Goal: Book appointment/travel/reservation

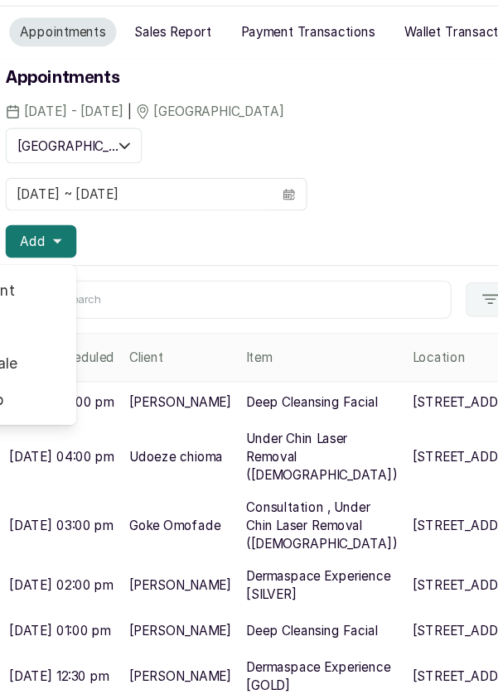
scroll to position [88, 0]
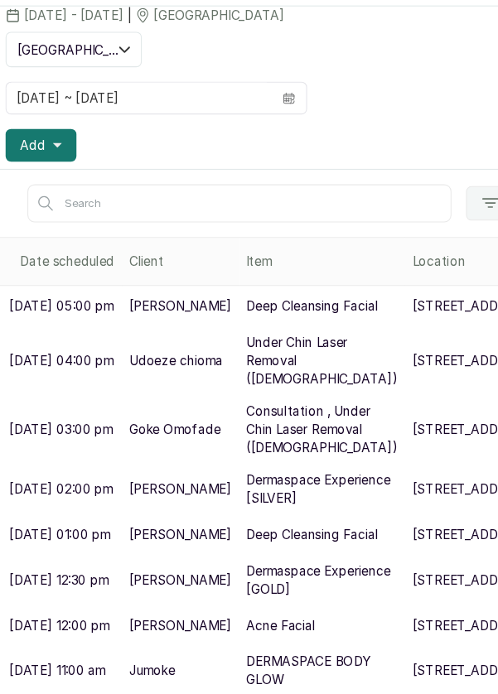
click at [277, 136] on span at bounding box center [264, 150] width 31 height 28
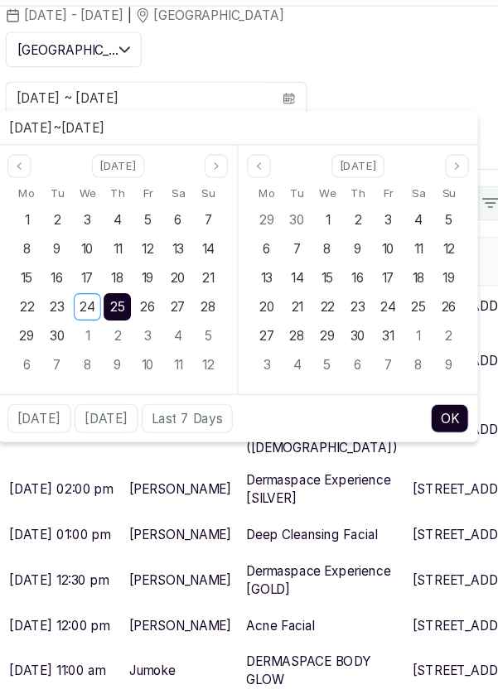
click at [87, 333] on span "24" at bounding box center [82, 340] width 14 height 14
click at [89, 328] on div "24" at bounding box center [81, 340] width 25 height 25
click at [413, 429] on button "OK" at bounding box center [411, 442] width 35 height 27
type input "24/09/2025 ~ 24/09/2025"
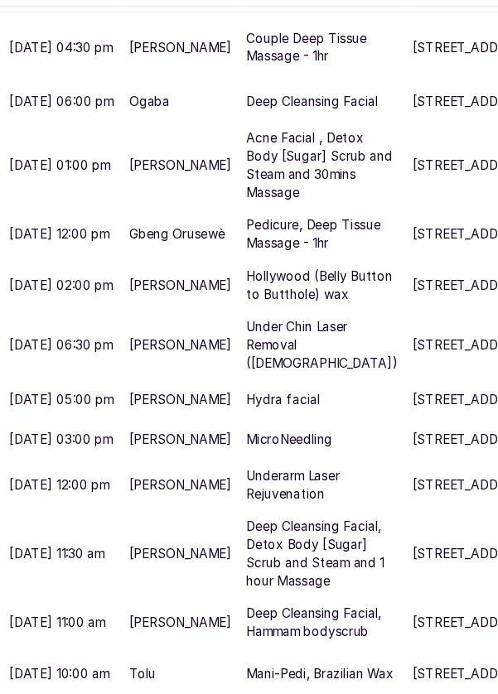
scroll to position [340, 0]
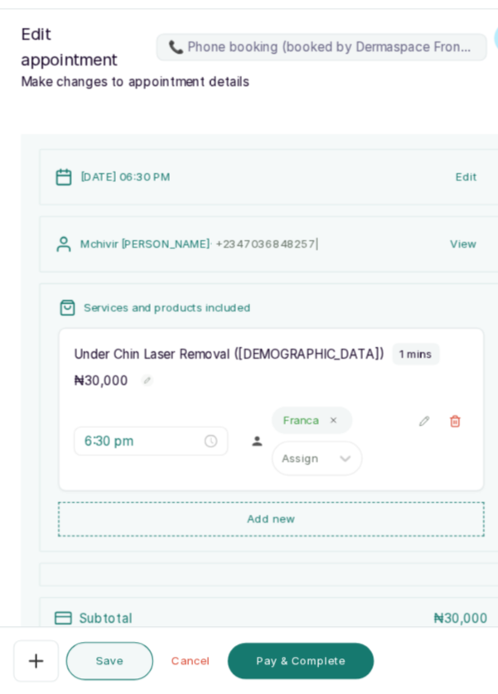
scroll to position [192, 0]
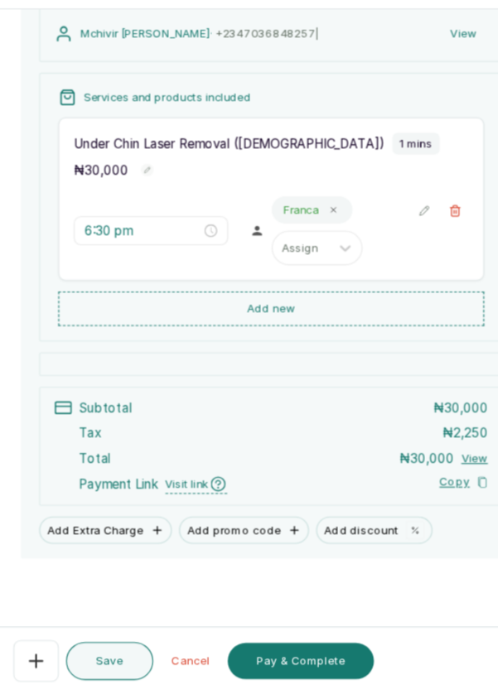
click at [320, 669] on button "Pay & Complete" at bounding box center [276, 663] width 133 height 33
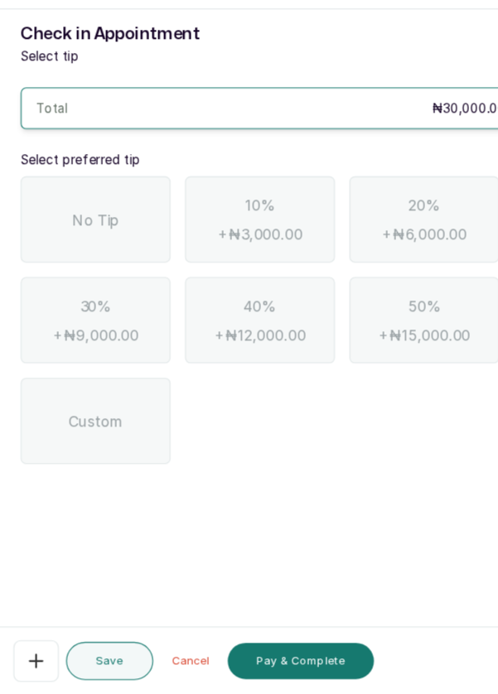
scroll to position [80, 0]
click at [70, 251] on span "No Tip" at bounding box center [89, 261] width 43 height 20
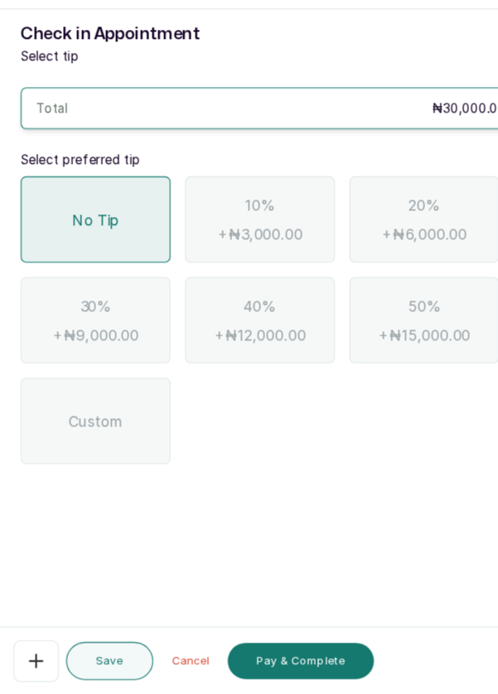
click at [310, 668] on button "Pay & Complete" at bounding box center [276, 663] width 133 height 33
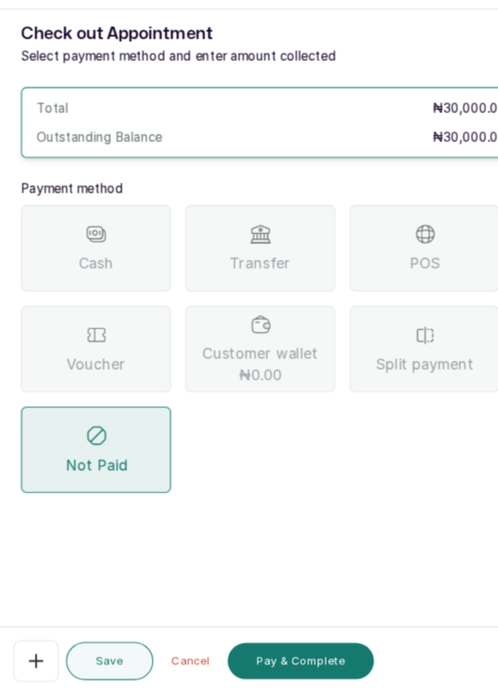
click at [412, 248] on div "POS" at bounding box center [388, 287] width 137 height 79
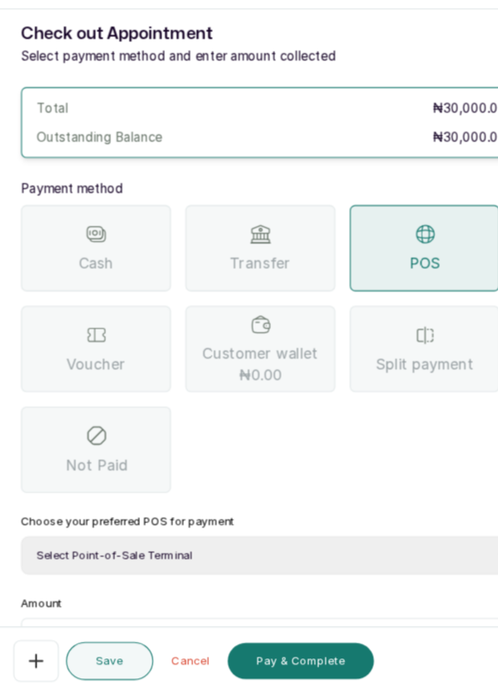
click at [287, 550] on select "Select Point-of-Sale Terminal Pos- Flutterwave Zenith Bank POS - Paga Paga POS …" at bounding box center [249, 567] width 456 height 35
select select "ea021b39-a6bc-4e4d-b5d1-02cb72451b32"
click at [21, 550] on select "Select Point-of-Sale Terminal Pos- Flutterwave Zenith Bank POS - Paga Paga POS …" at bounding box center [249, 567] width 456 height 35
click at [244, 635] on input "text" at bounding box center [259, 645] width 413 height 20
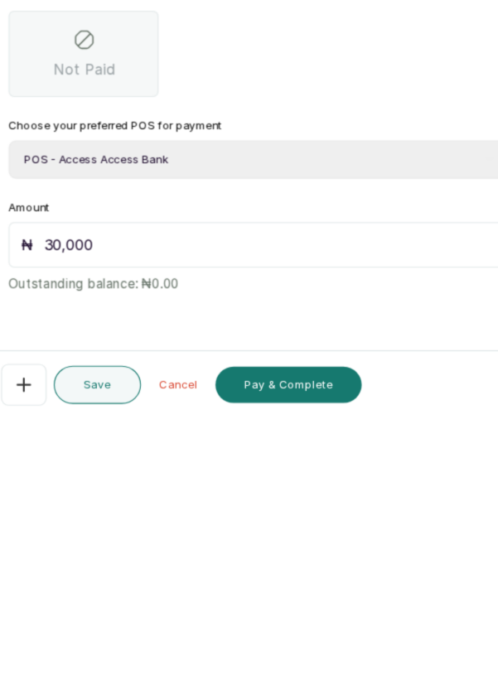
type input "30,000"
click at [301, 661] on button "Pay & Complete" at bounding box center [276, 663] width 133 height 33
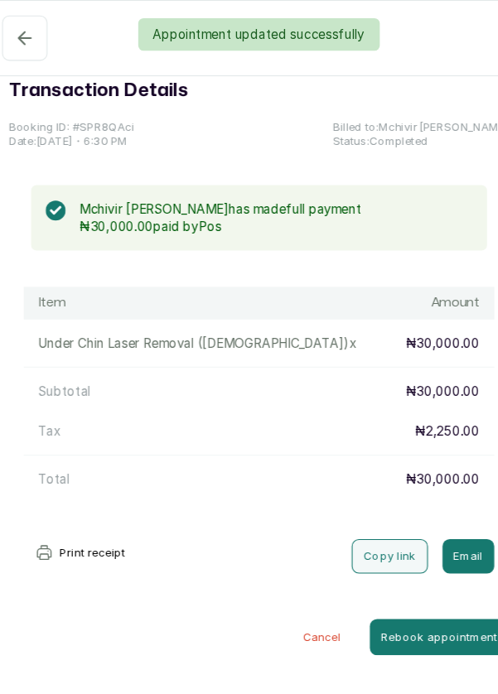
scroll to position [0, 0]
click at [30, 32] on div "Appointment updated successfully" at bounding box center [249, 32] width 498 height 30
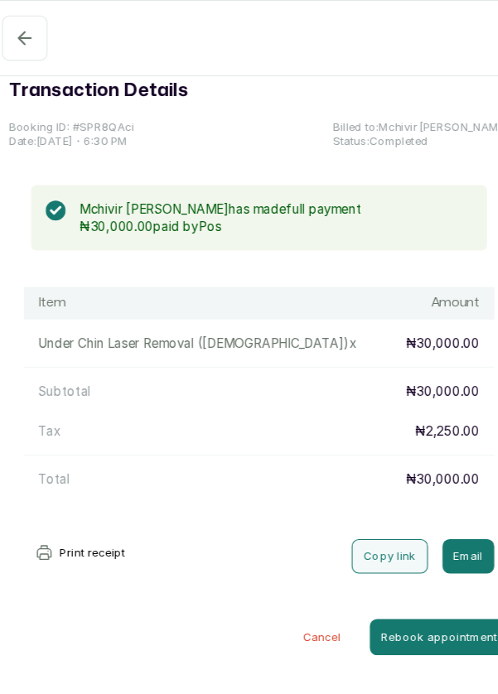
click at [32, 32] on icon "button" at bounding box center [36, 35] width 20 height 20
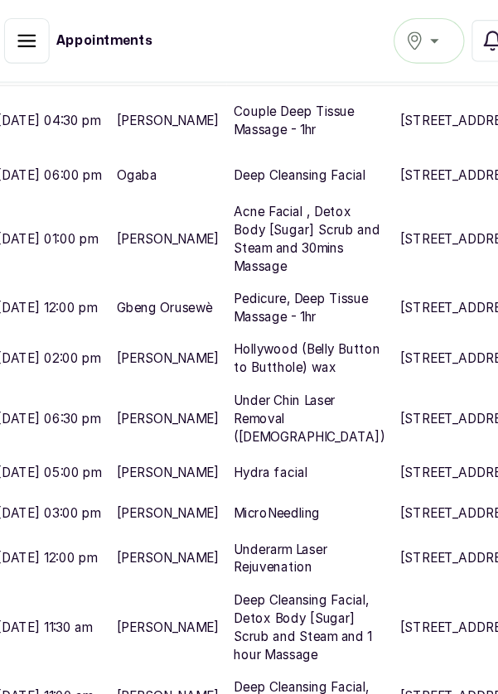
click at [78, 168] on p "Sep 24, 2025 at 06:00 pm" at bounding box center [57, 160] width 95 height 17
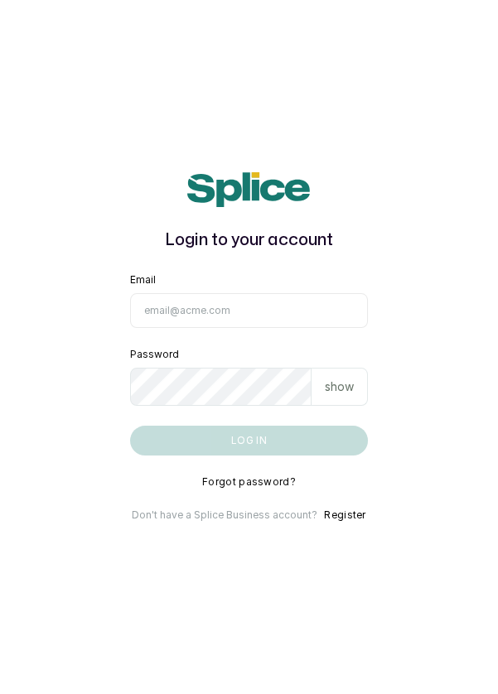
click at [270, 328] on input "Email" at bounding box center [249, 310] width 239 height 35
type input "info@dermaspaceng.com"
click at [130, 426] on button "Log in" at bounding box center [249, 441] width 239 height 30
click at [248, 328] on input "Email" at bounding box center [249, 310] width 239 height 35
type input "[EMAIL_ADDRESS][DOMAIN_NAME]"
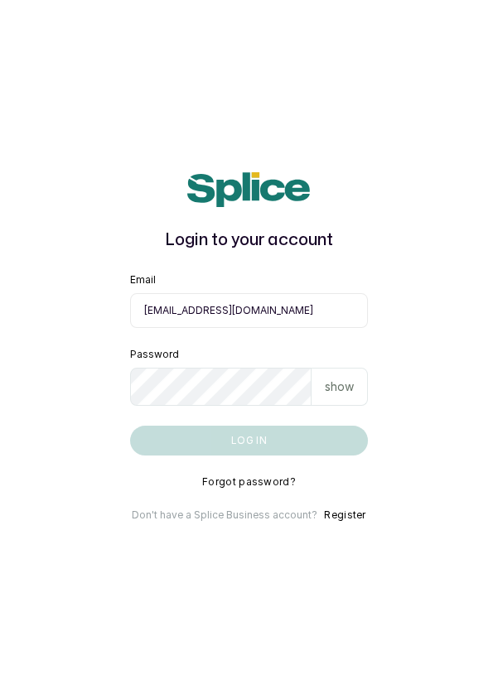
click at [130, 426] on button "Log in" at bounding box center [249, 441] width 239 height 30
click at [325, 328] on input "Email" at bounding box center [249, 310] width 239 height 35
type input "info@dermaspaceng.com"
click at [130, 426] on button "Log in" at bounding box center [249, 441] width 239 height 30
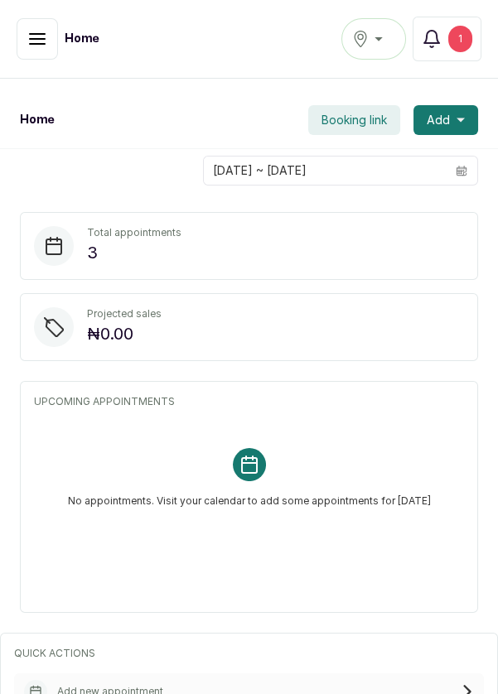
click at [33, 34] on icon "button" at bounding box center [37, 39] width 15 height 10
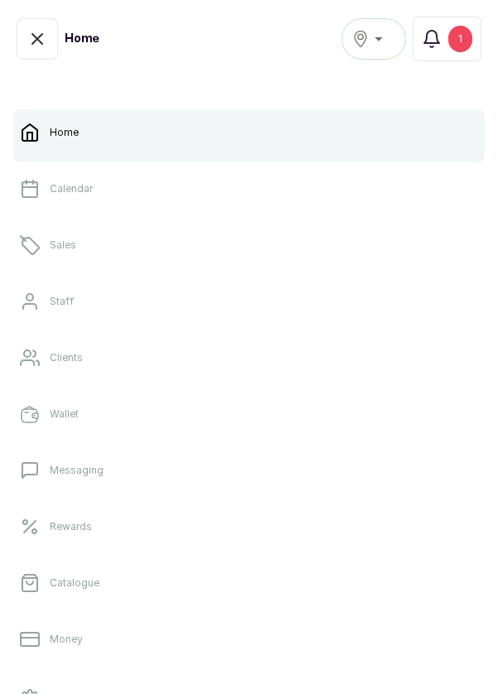
click at [134, 185] on link "Calendar" at bounding box center [248, 189] width 471 height 46
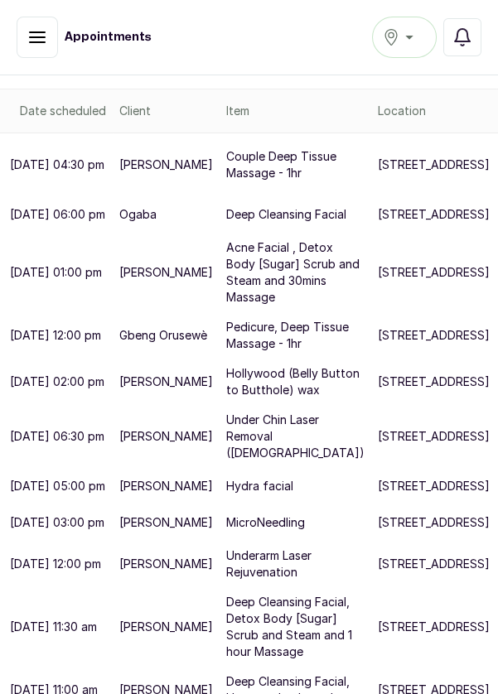
scroll to position [286, 0]
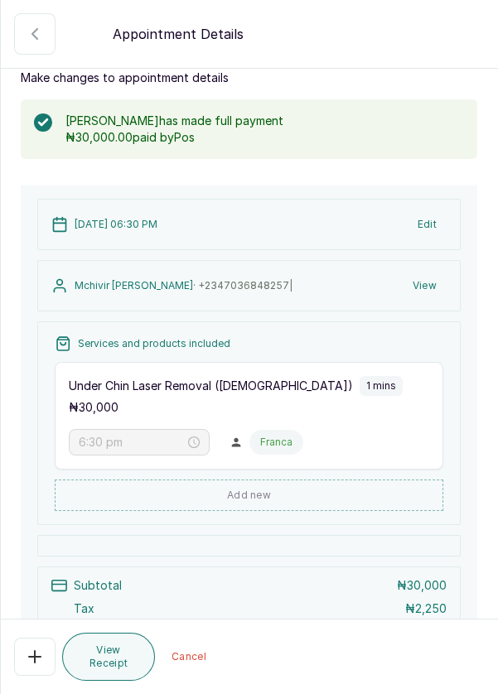
scroll to position [0, 0]
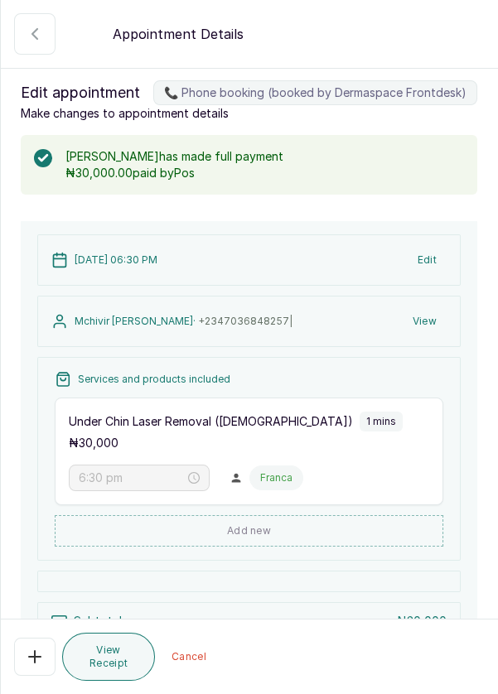
click at [32, 18] on button "📞 Phone booking (booked by Dermaspace Frontdesk)" at bounding box center [34, 33] width 41 height 41
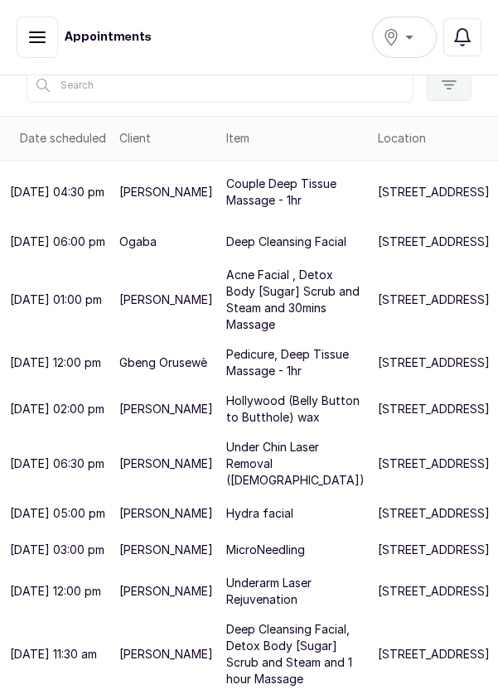
scroll to position [258, 0]
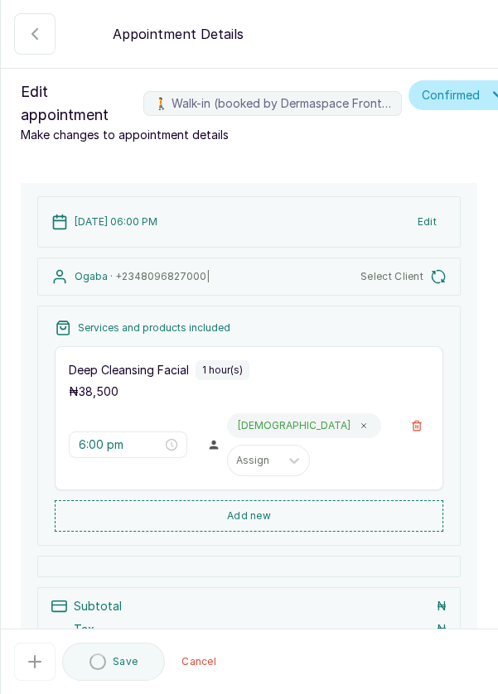
type input "6:00 pm"
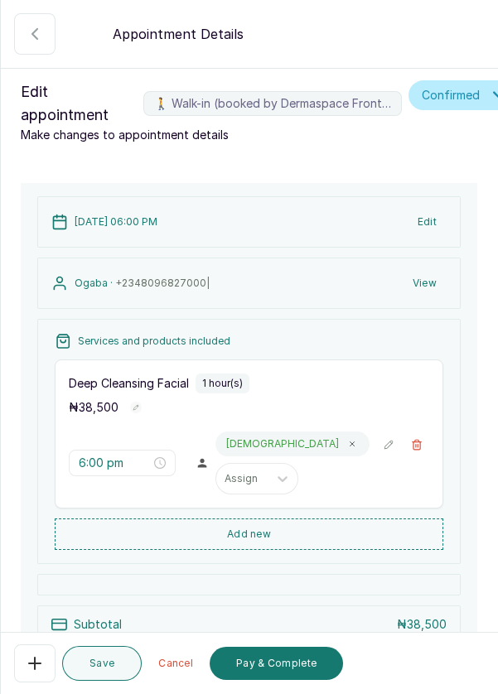
scroll to position [151, 0]
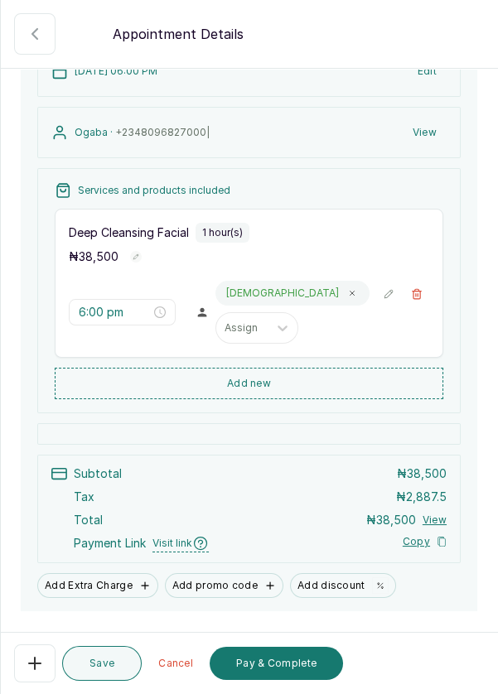
click at [337, 377] on button "Add new" at bounding box center [249, 383] width 388 height 31
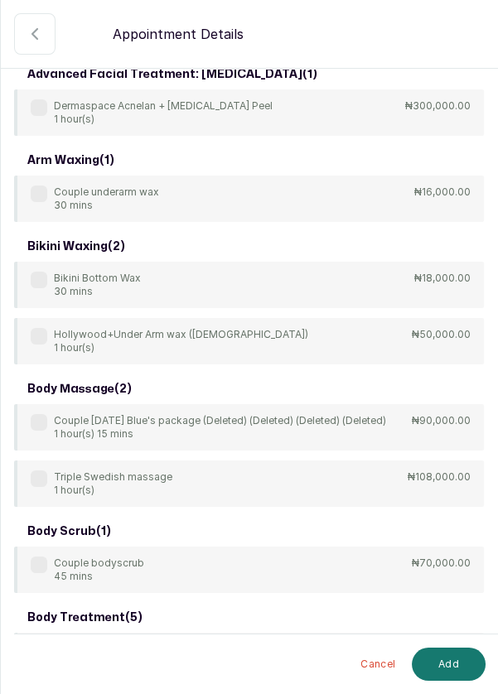
scroll to position [0, 0]
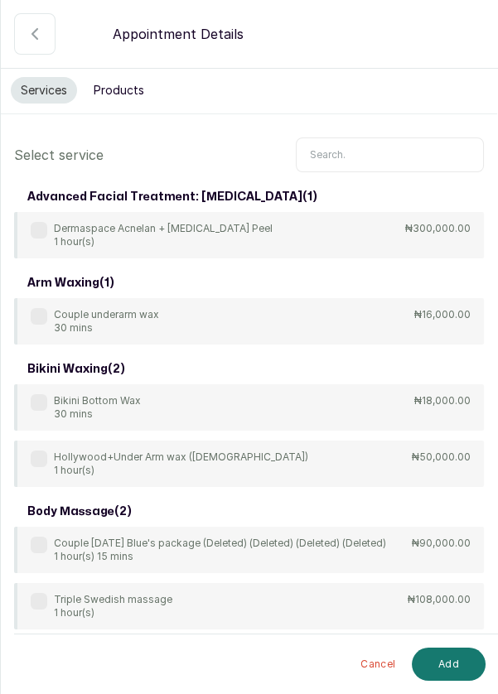
click at [389, 148] on input "text" at bounding box center [390, 154] width 188 height 35
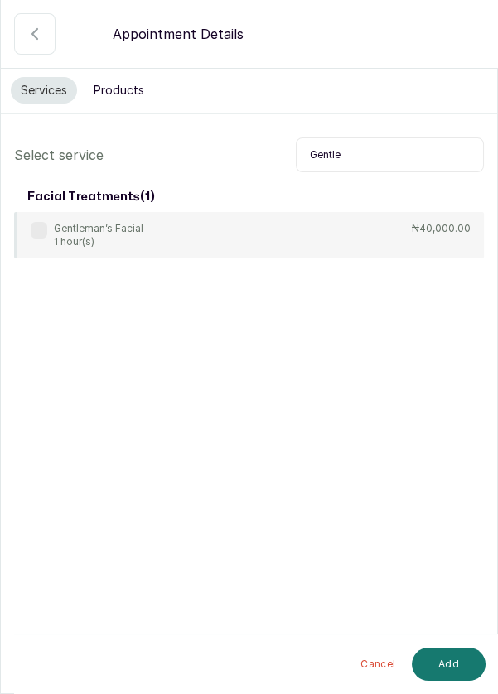
type input "Gentle"
click at [44, 224] on label at bounding box center [39, 230] width 17 height 17
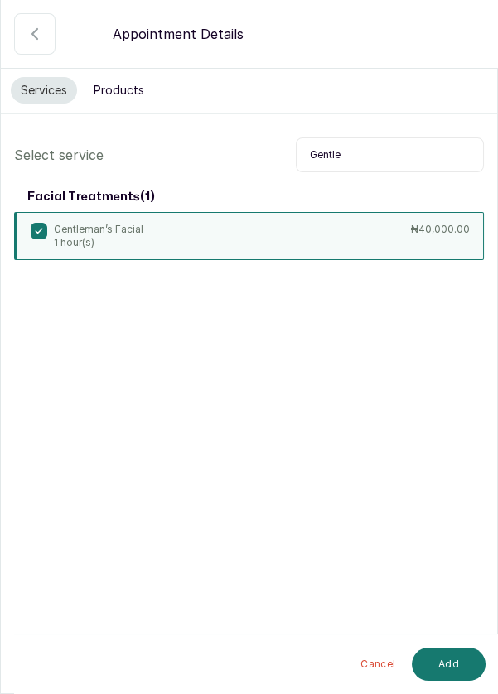
click at [455, 669] on button "Add" at bounding box center [449, 664] width 74 height 33
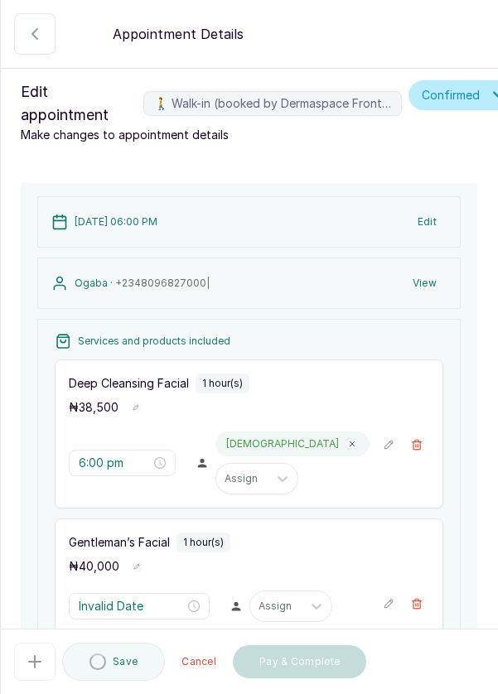
type input "7:00 pm"
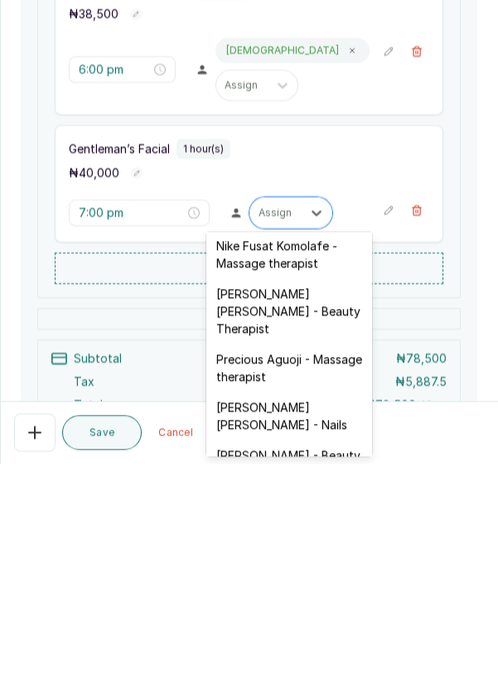
scroll to position [707, 0]
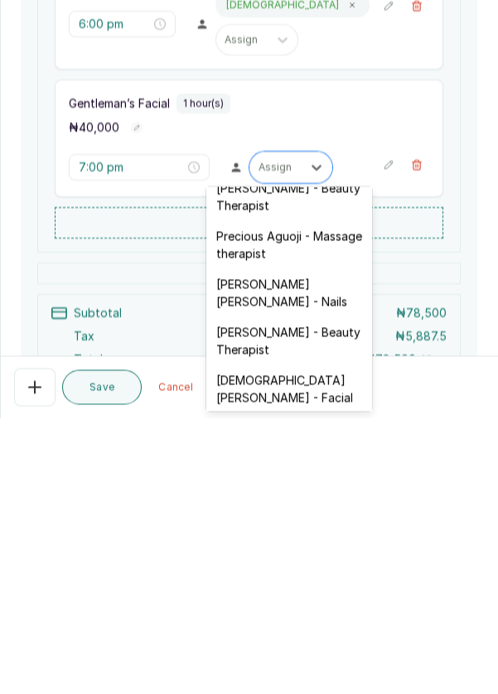
click at [334, 641] on div "Christiana Aluku - Facial" at bounding box center [289, 665] width 166 height 48
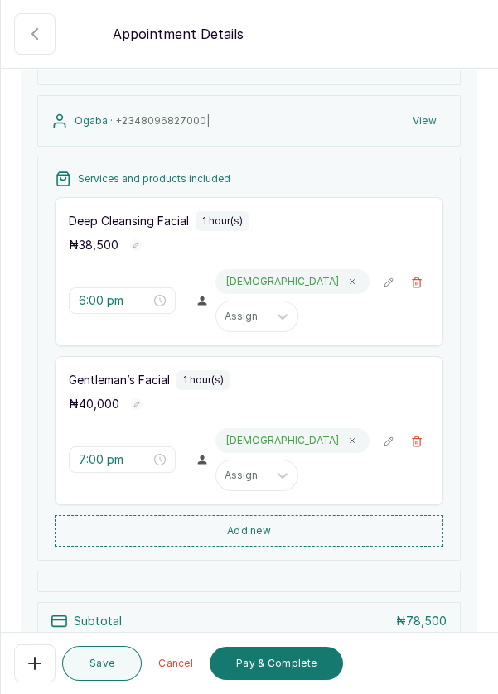
click at [420, 282] on icon "button" at bounding box center [416, 282] width 9 height 10
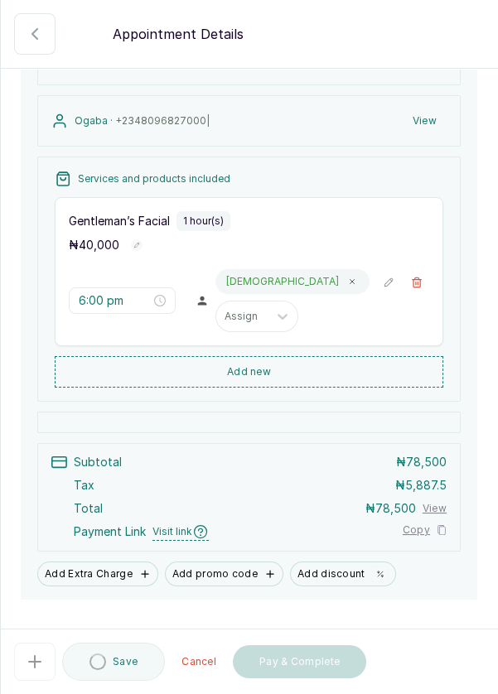
type input "7:00 pm"
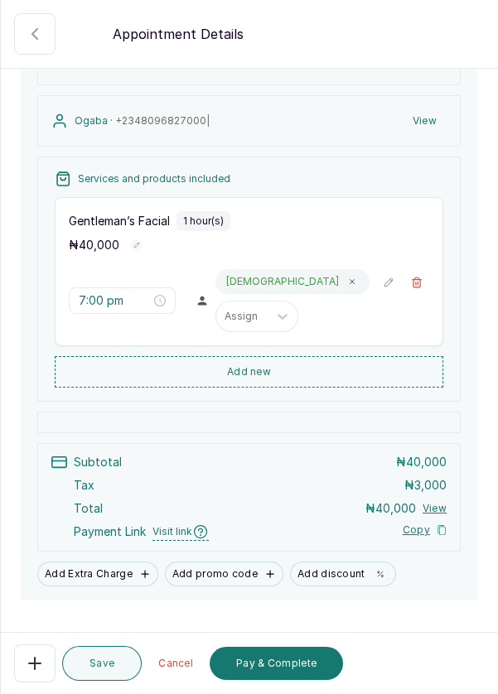
scroll to position [192, 0]
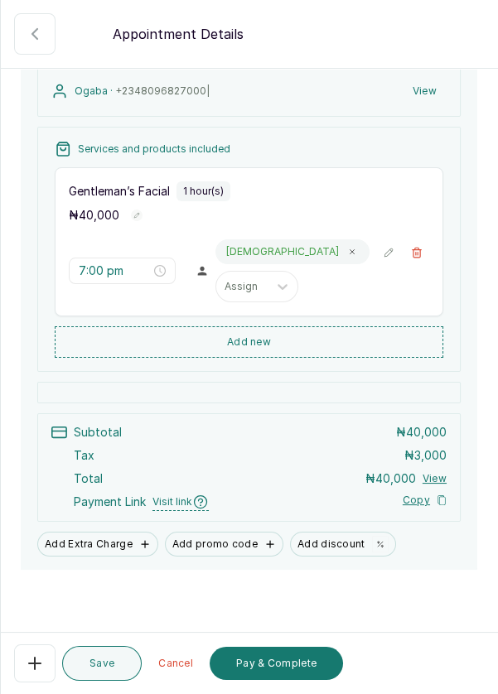
click at [108, 663] on button "Save" at bounding box center [102, 663] width 80 height 35
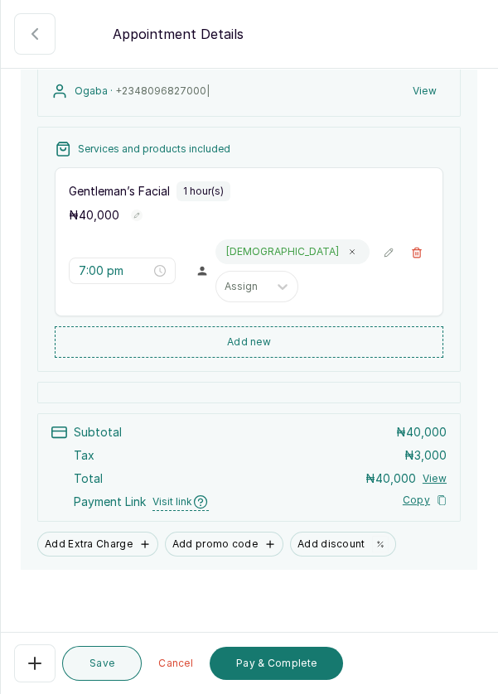
click at [296, 663] on button "Pay & Complete" at bounding box center [276, 663] width 133 height 33
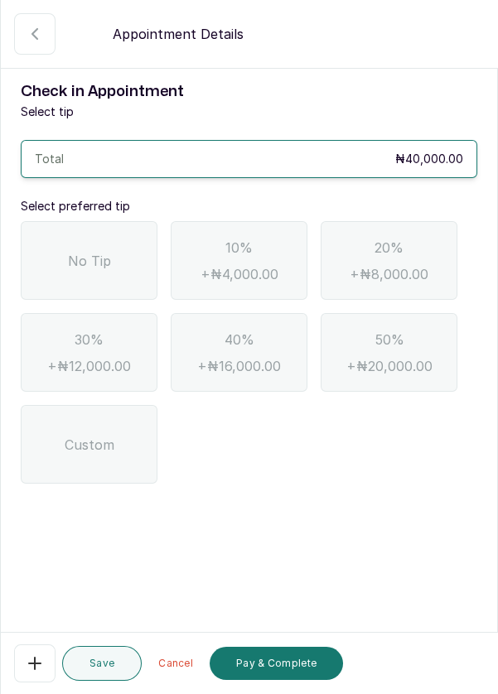
scroll to position [0, 0]
click at [92, 265] on span "No Tip" at bounding box center [89, 261] width 43 height 20
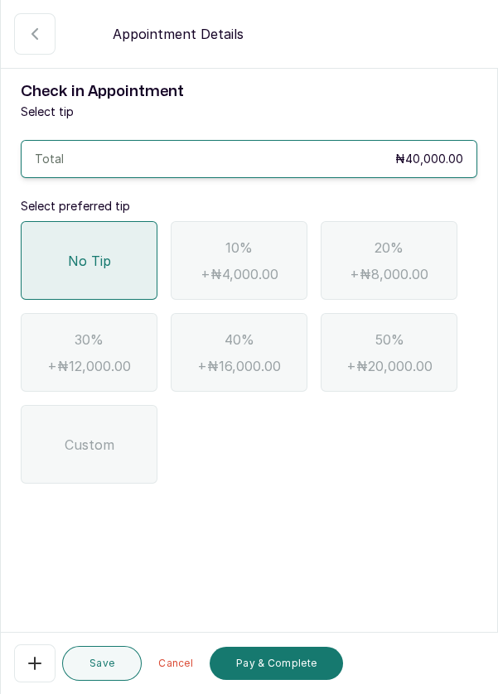
click at [302, 662] on button "Pay & Complete" at bounding box center [276, 663] width 133 height 33
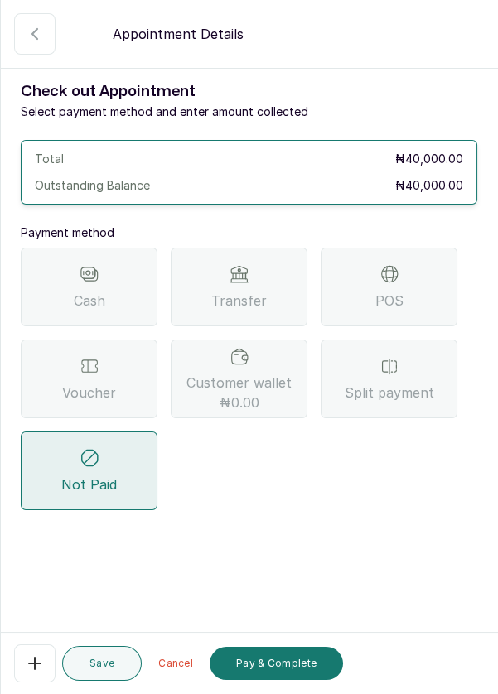
click at [269, 301] on div "Transfer" at bounding box center [239, 287] width 137 height 79
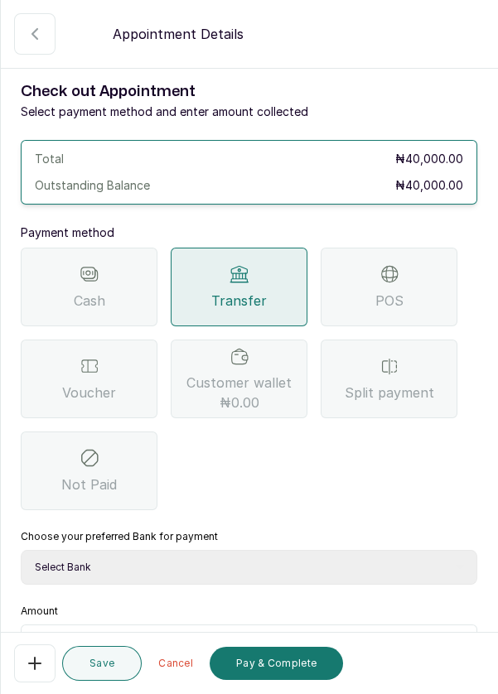
click at [275, 567] on select "Select Bank DERMASPACE ESTHETIC & WELLNESS CENT Sterling Bank DERMASPACEEST/DER…" at bounding box center [249, 567] width 456 height 35
select select "818ea5c0-5b47-4751-8f35-6fc14409c533"
click at [21, 550] on select "Select Bank DERMASPACE ESTHETIC & WELLNESS CENT Sterling Bank DERMASPACEEST/DER…" at bounding box center [249, 567] width 456 height 35
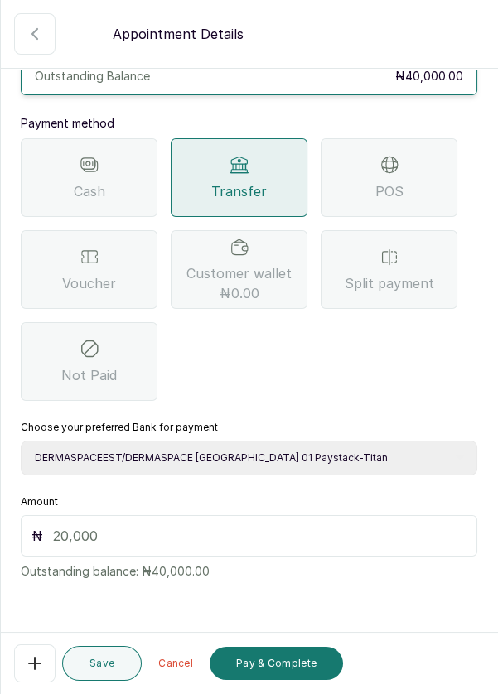
scroll to position [106, 0]
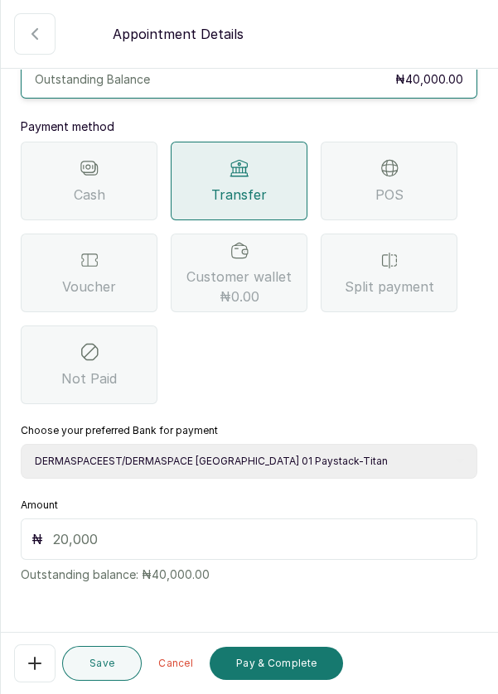
click at [136, 531] on input "text" at bounding box center [259, 539] width 413 height 20
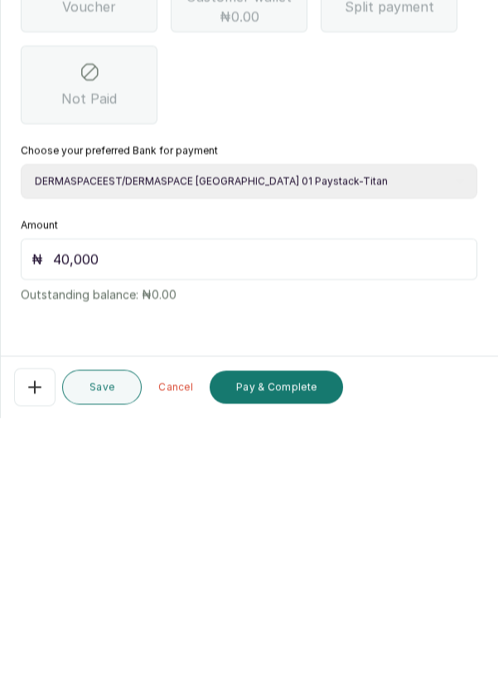
scroll to position [80, 0]
type input "40,000"
click at [312, 663] on button "Pay & Complete" at bounding box center [276, 663] width 133 height 33
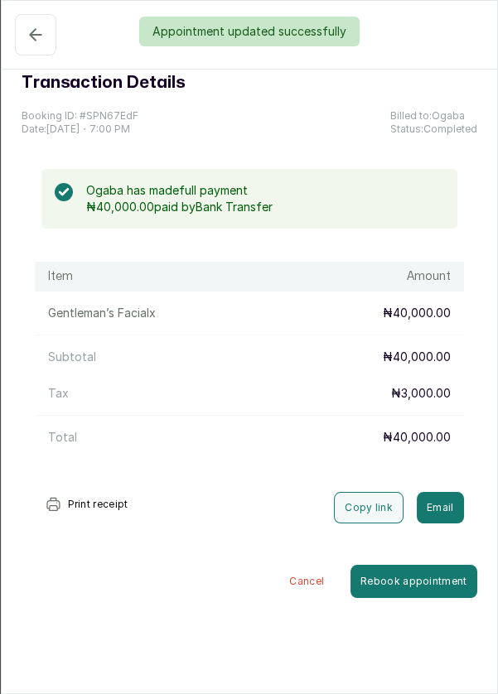
click at [27, 32] on div "Appointment updated successfully" at bounding box center [249, 32] width 498 height 30
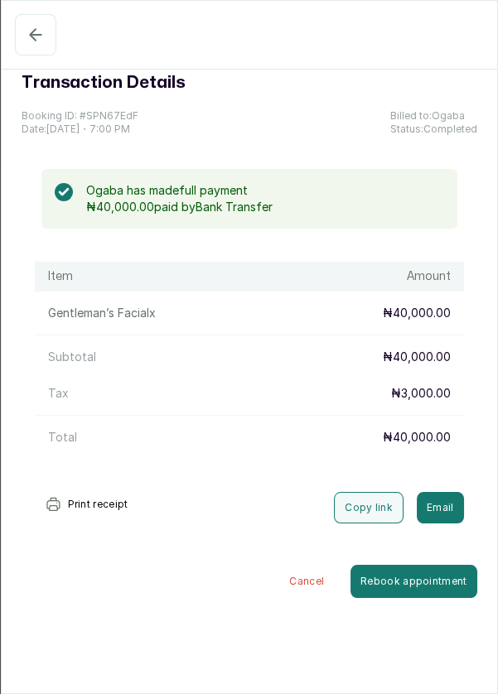
click at [36, 33] on icon "button" at bounding box center [35, 34] width 11 height 11
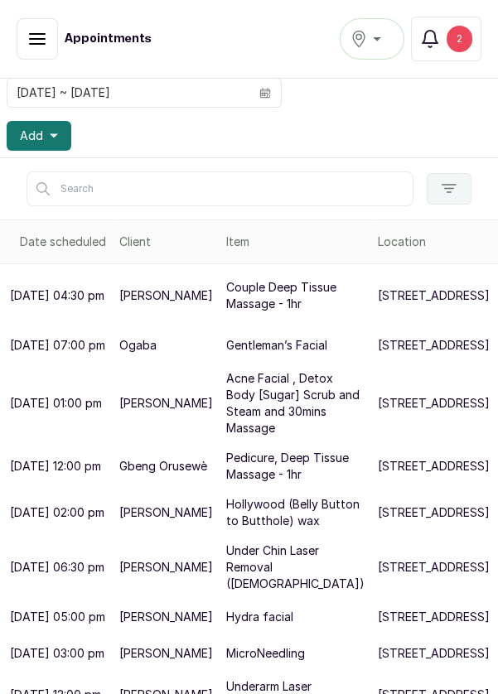
scroll to position [141, 0]
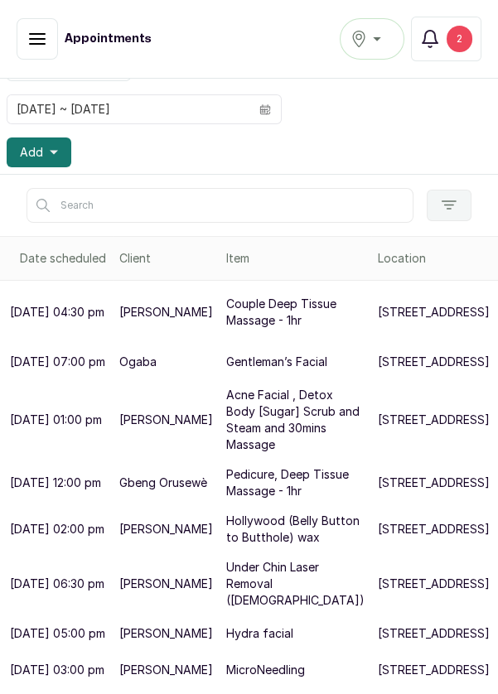
click at [60, 150] on button "Add" at bounding box center [39, 152] width 65 height 30
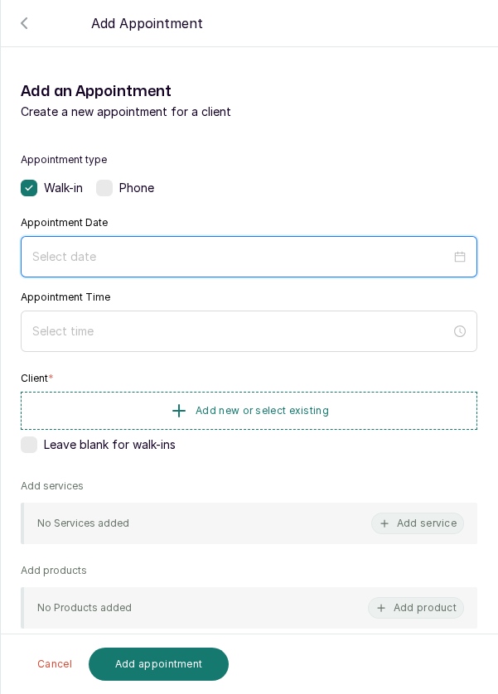
click at [211, 248] on input at bounding box center [241, 257] width 418 height 18
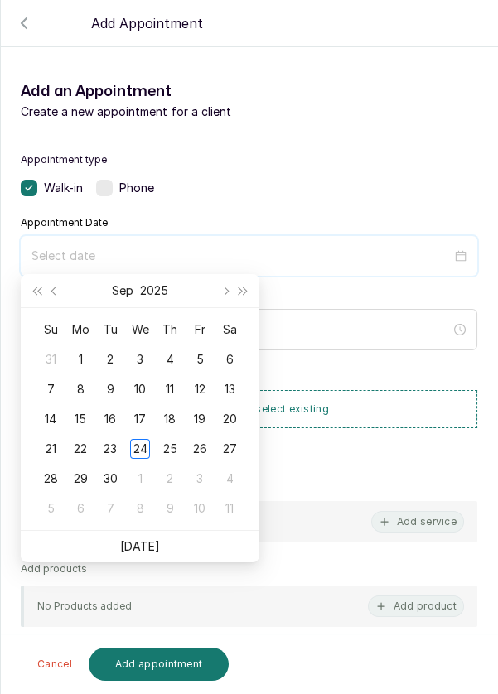
scroll to position [134, 0]
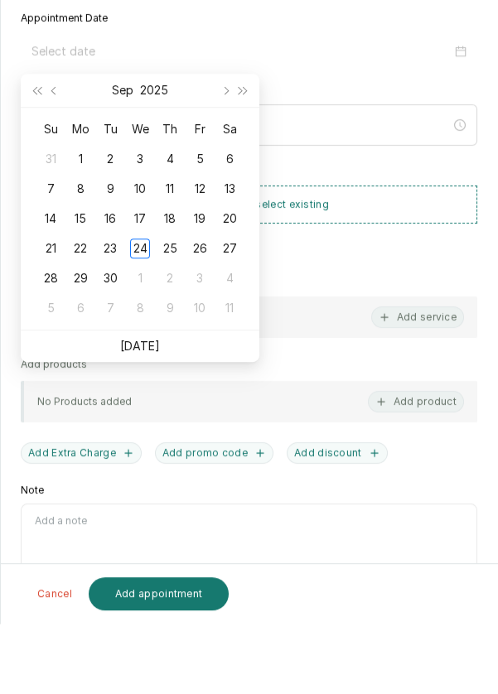
click at [151, 416] on link "Today" at bounding box center [140, 416] width 40 height 14
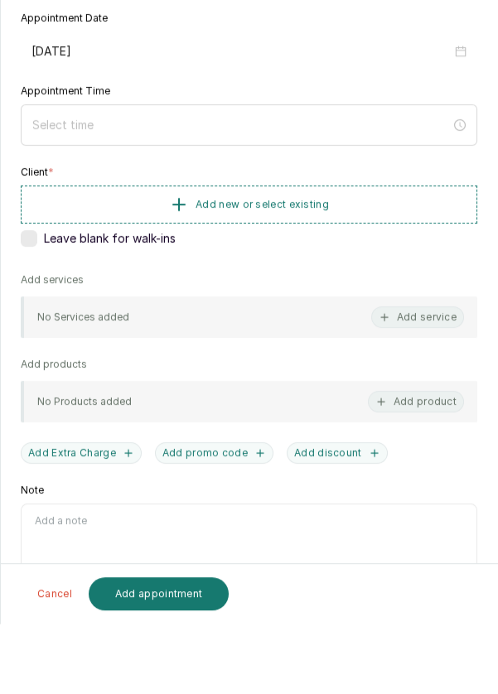
type input "2025/09/24"
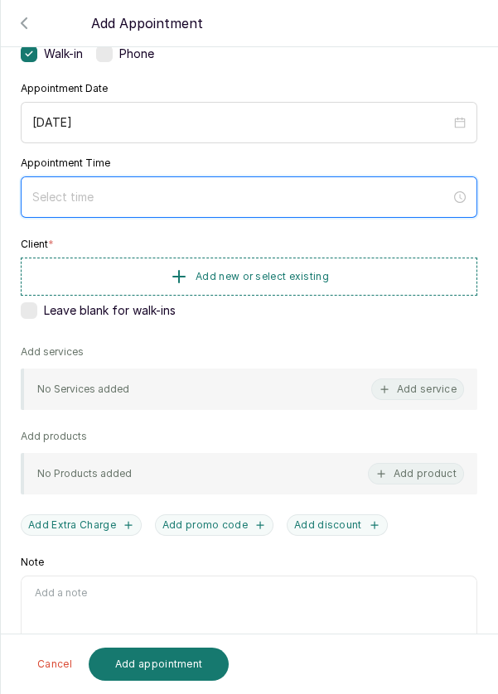
click at [162, 190] on input at bounding box center [241, 197] width 418 height 18
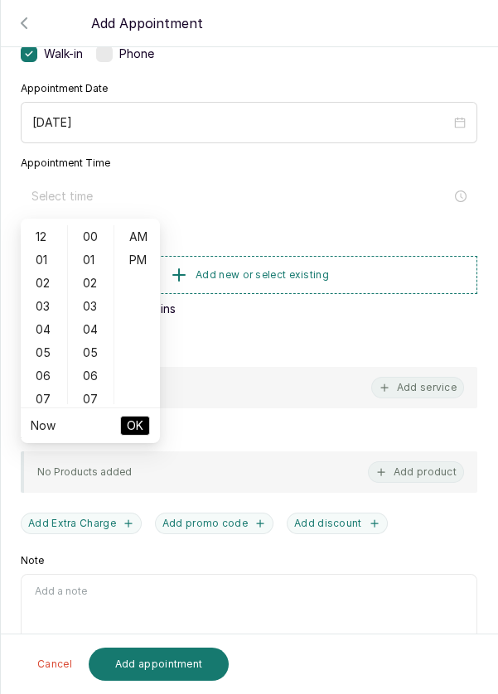
click at [51, 349] on div "05" at bounding box center [44, 352] width 40 height 23
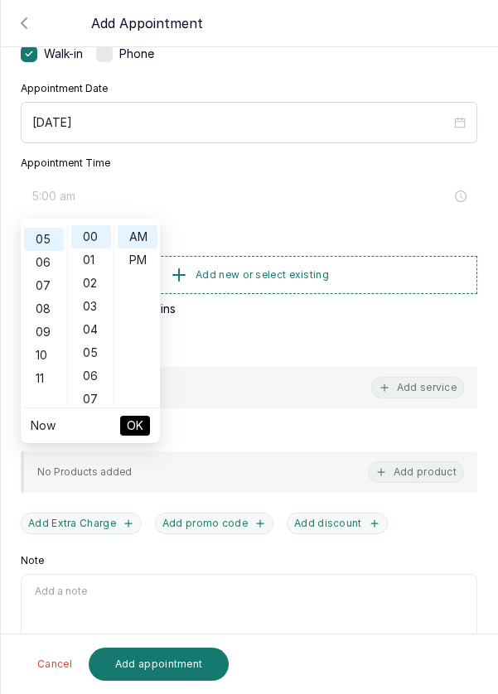
scroll to position [115, 0]
click at [142, 265] on div "PM" at bounding box center [138, 259] width 40 height 23
type input "5:00 pm"
click at [142, 427] on span "OK" at bounding box center [135, 425] width 17 height 31
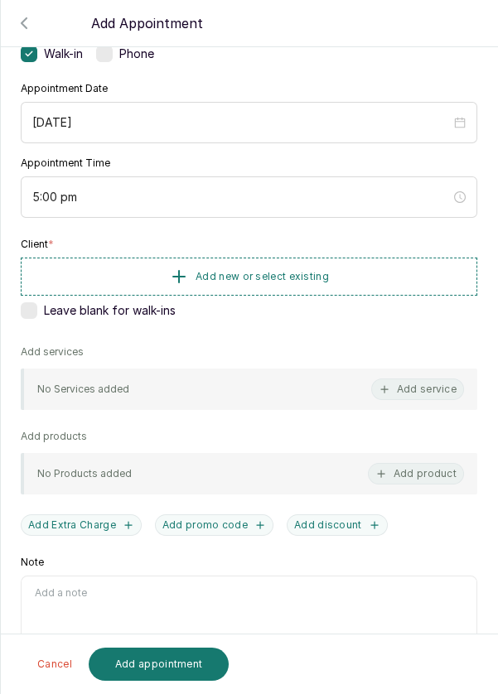
click at [357, 272] on button "Add new or select existing" at bounding box center [249, 277] width 456 height 38
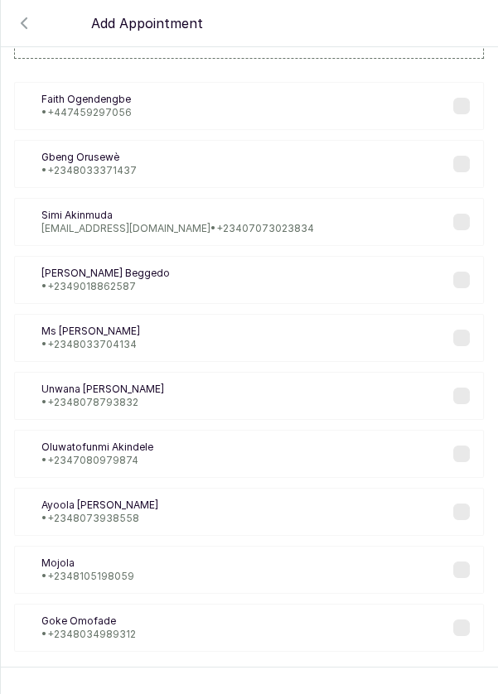
scroll to position [67, 0]
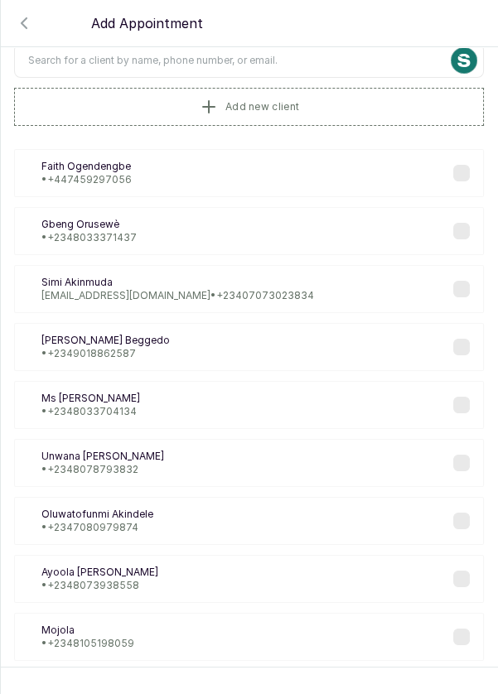
click at [291, 55] on input "text" at bounding box center [249, 60] width 470 height 35
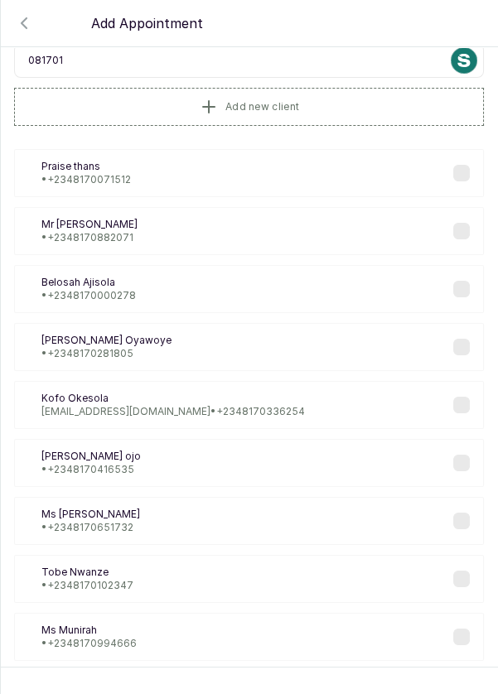
type input "0817013"
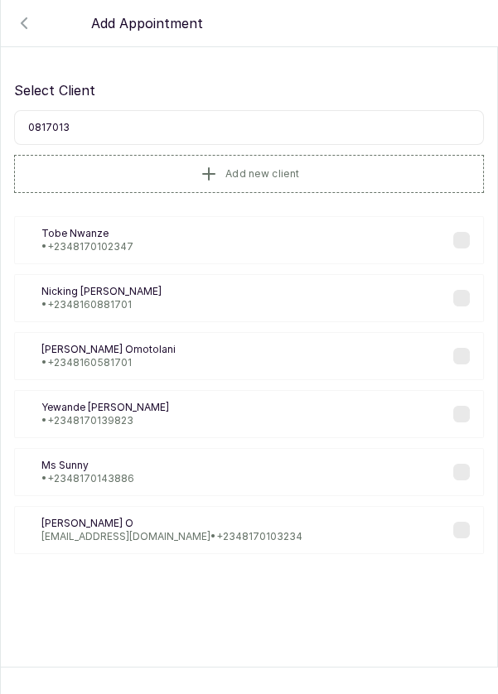
scroll to position [0, 0]
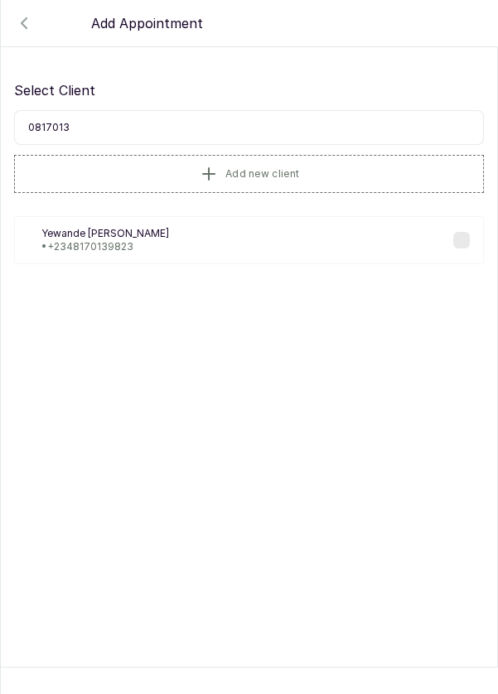
click at [118, 235] on p "Yewande Thorpe" at bounding box center [105, 233] width 128 height 13
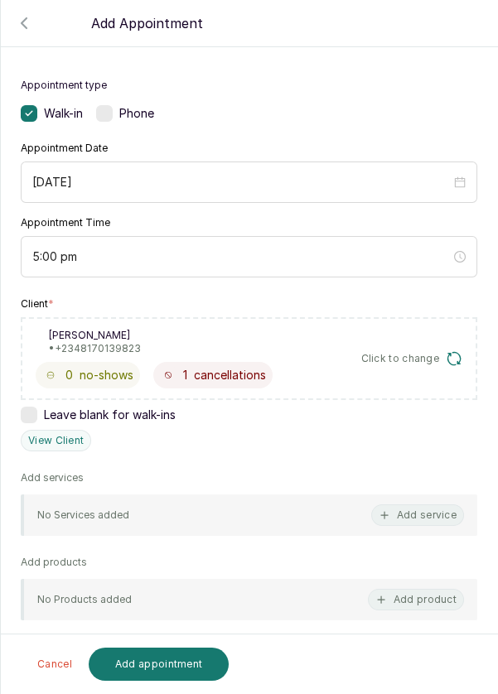
scroll to position [76, 0]
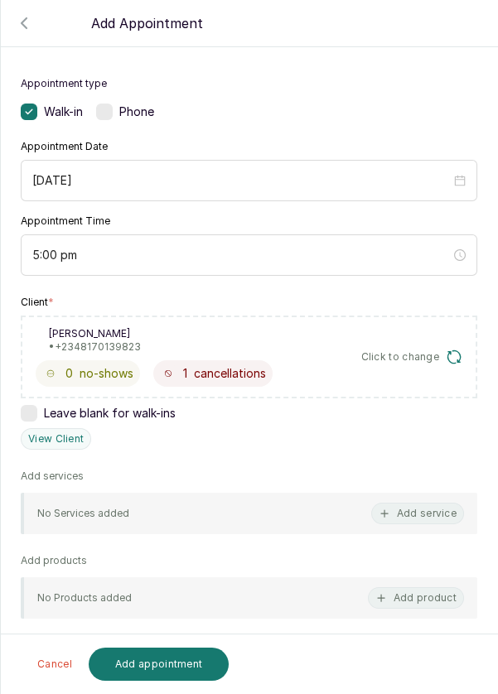
click at [430, 504] on button "Add service" at bounding box center [417, 514] width 93 height 22
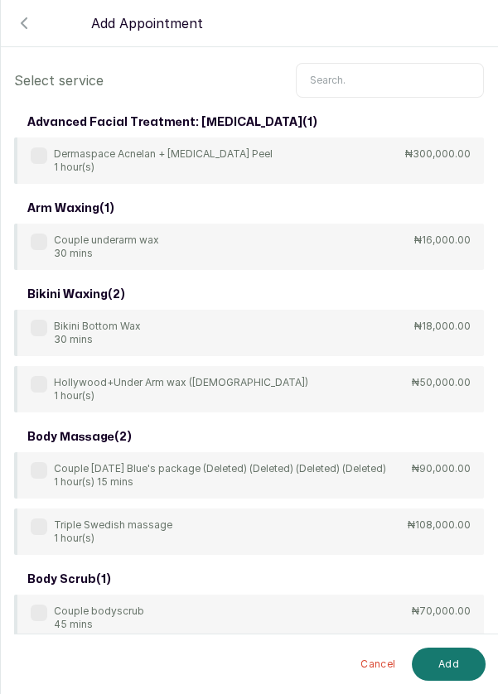
scroll to position [0, 0]
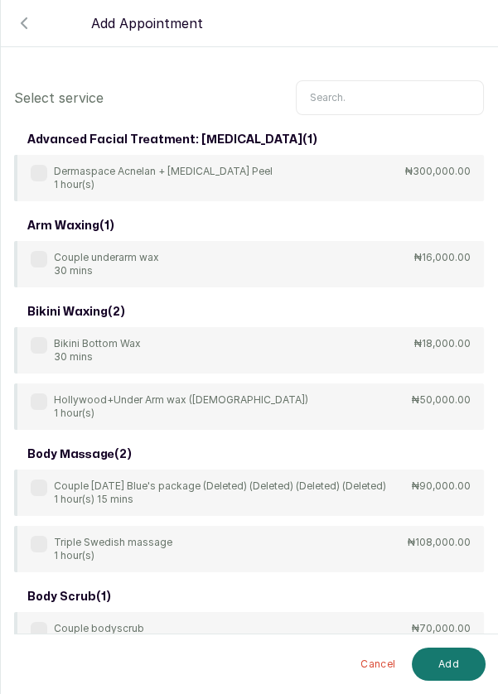
click at [22, 15] on icon "button" at bounding box center [24, 23] width 20 height 20
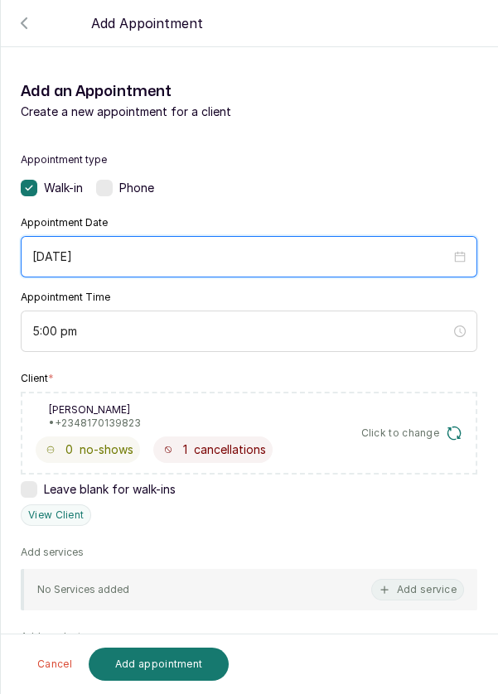
click at [183, 249] on input "2025/09/24" at bounding box center [241, 257] width 418 height 18
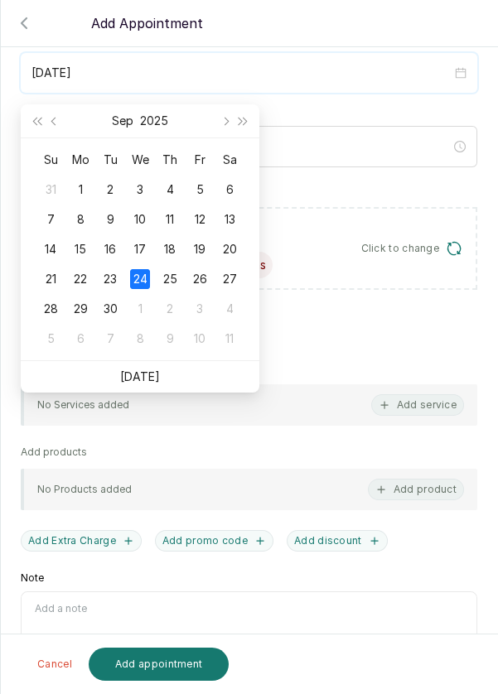
scroll to position [171, 0]
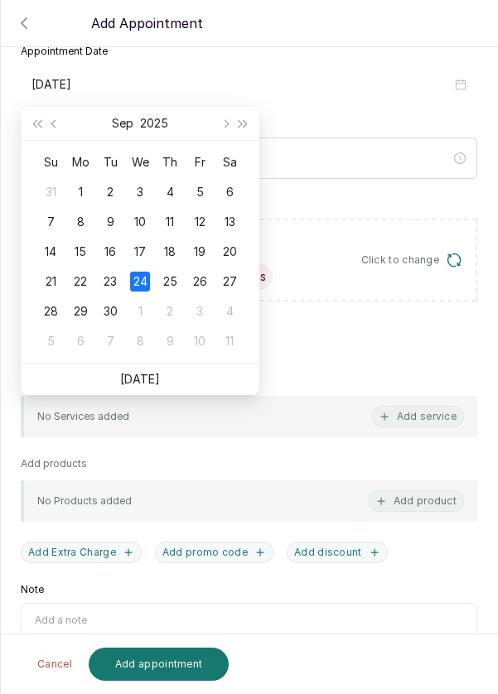
click at [165, 282] on div "25" at bounding box center [170, 282] width 20 height 20
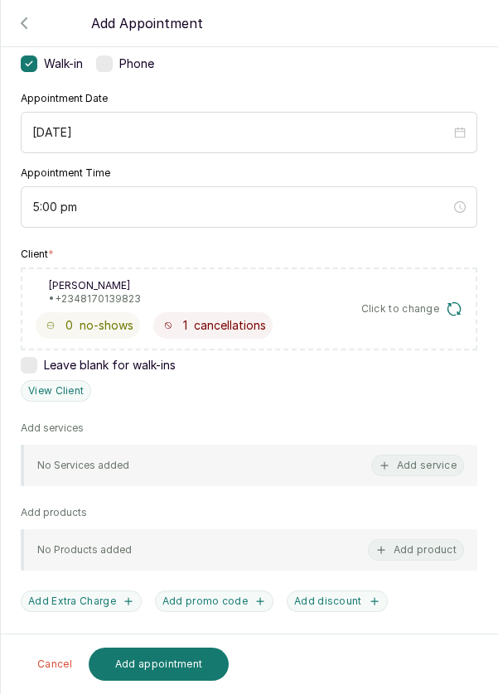
scroll to position [108, 0]
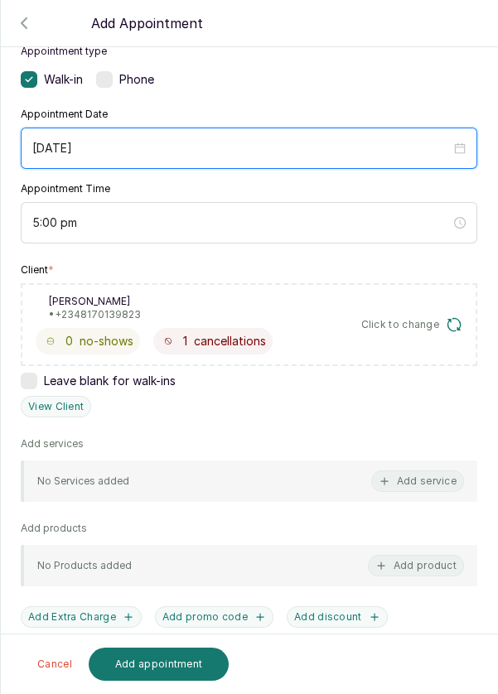
click at [128, 139] on input "2025/09/25" at bounding box center [241, 148] width 418 height 18
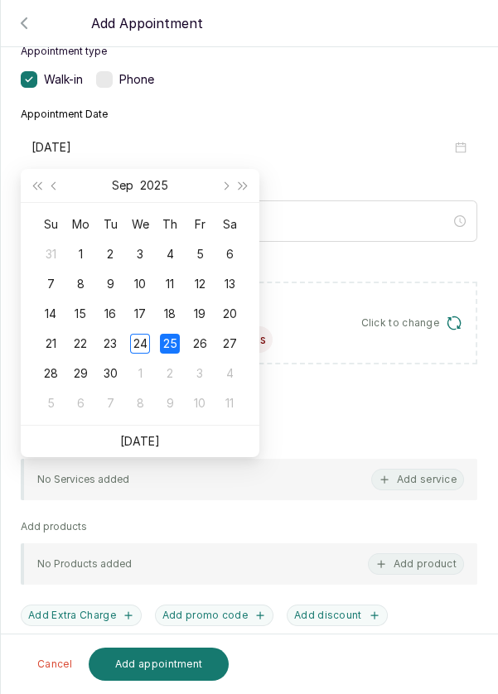
click at [137, 339] on div "24" at bounding box center [140, 344] width 20 height 20
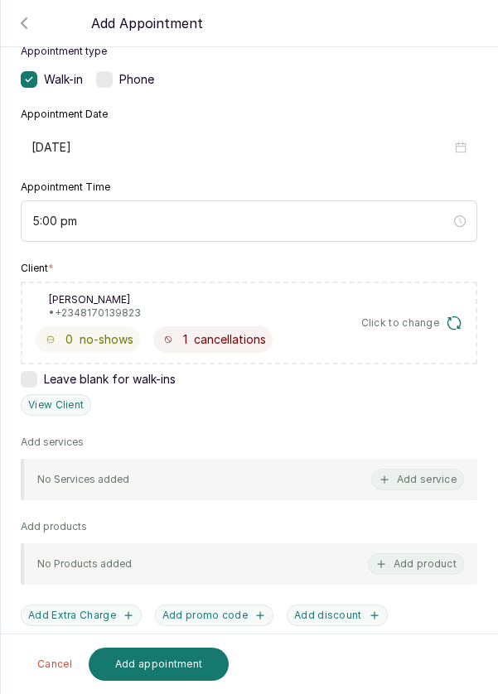
type input "2025/09/24"
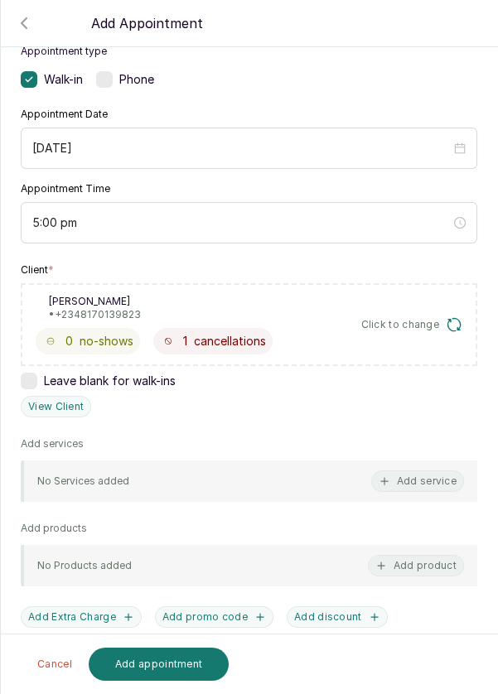
click at [431, 474] on button "Add service" at bounding box center [417, 481] width 93 height 22
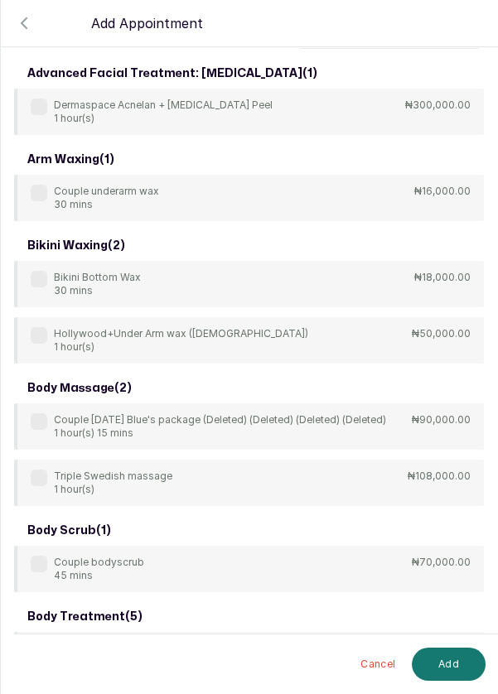
scroll to position [0, 0]
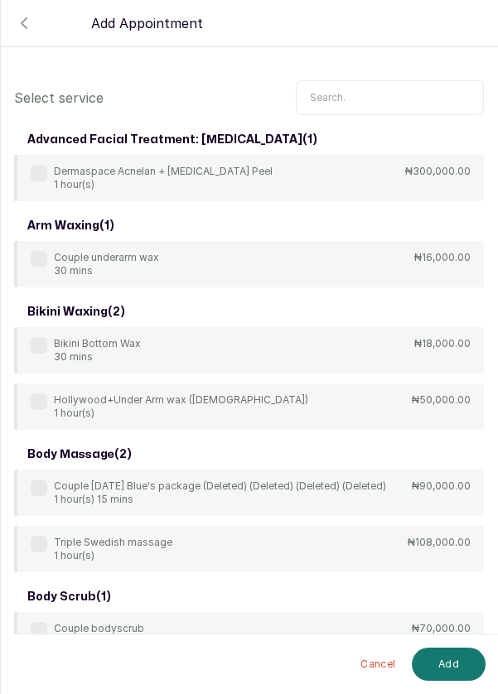
click at [379, 93] on input "text" at bounding box center [390, 97] width 188 height 35
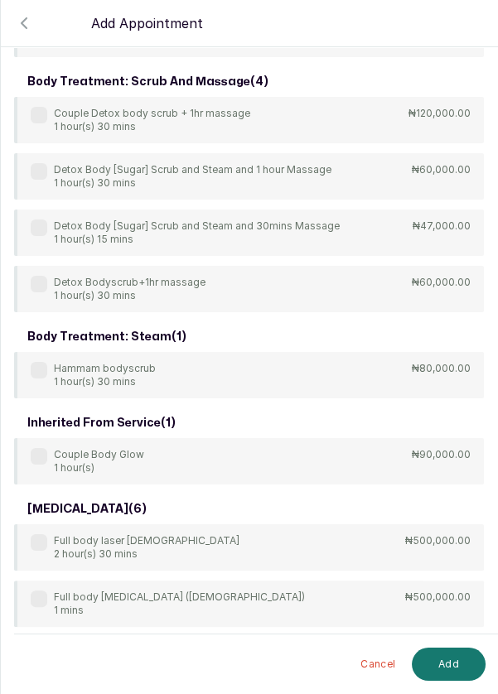
scroll to position [450, 0]
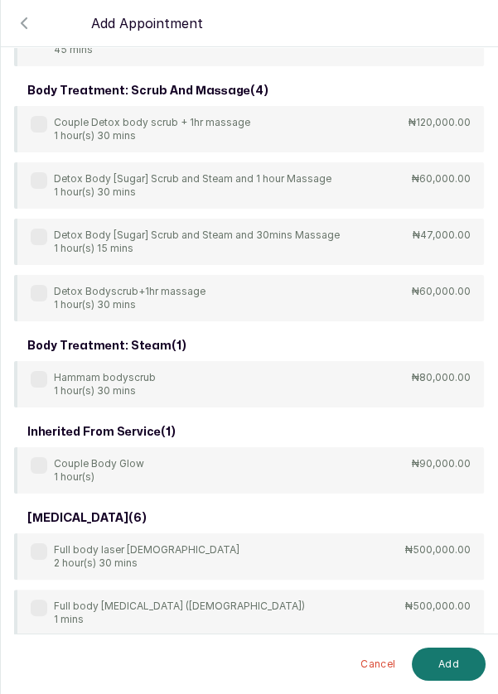
type input "Body"
click at [39, 292] on div "body scrub ( 1 ) Couple bodyscrub 45 mins ₦70,000.00 body treatment ( 1 ) Coupl…" at bounding box center [249, 339] width 470 height 1328
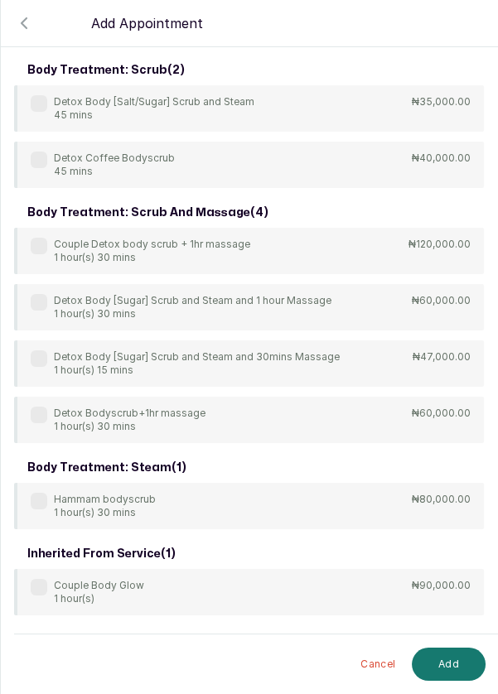
scroll to position [335, 0]
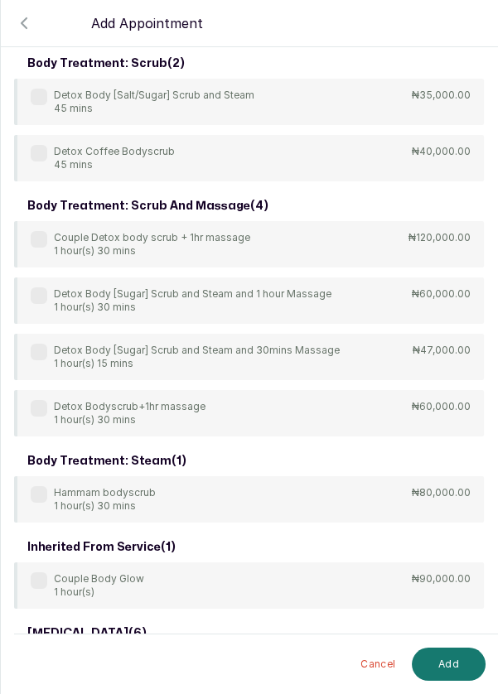
click at [46, 392] on div "Detox Bodyscrub+1hr massage 1 hour(s) 30 mins ₦60,000.00" at bounding box center [249, 413] width 470 height 46
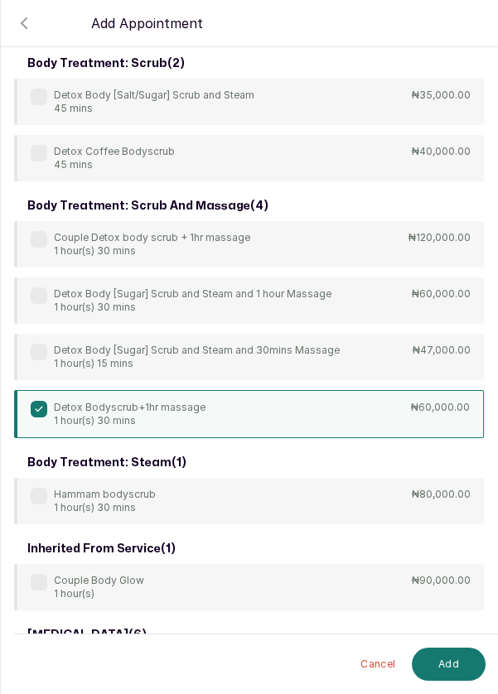
click at [456, 666] on button "Add" at bounding box center [449, 664] width 74 height 33
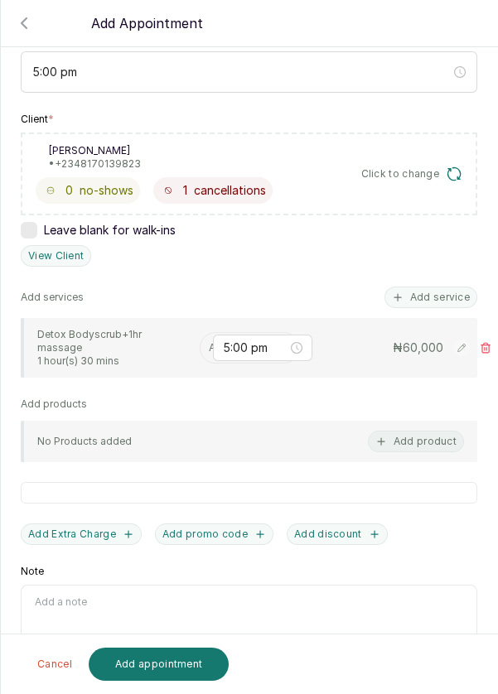
scroll to position [75, 0]
click at [209, 342] on input "text" at bounding box center [210, 348] width 2 height 12
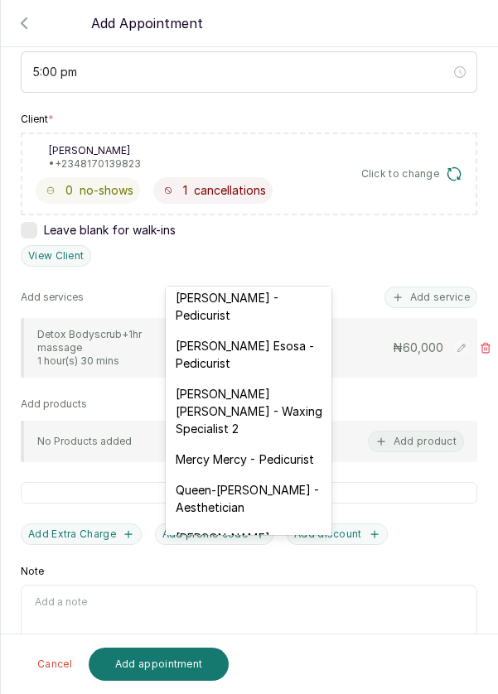
scroll to position [203, 0]
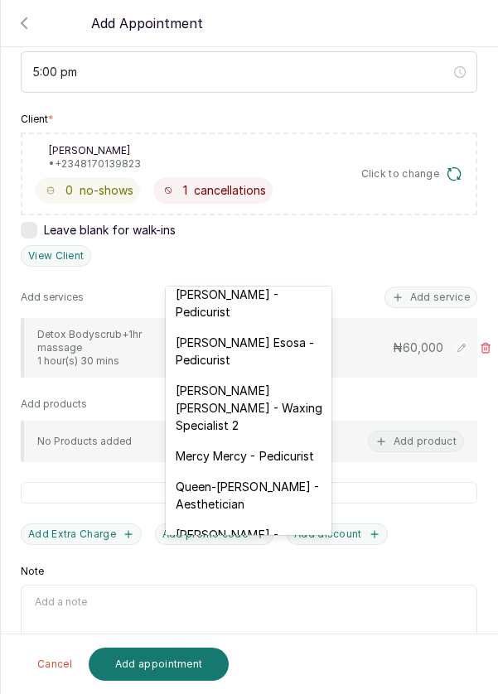
click at [280, 304] on div "JOY Asabia Oluwapelumi - Pedicurist" at bounding box center [249, 303] width 166 height 48
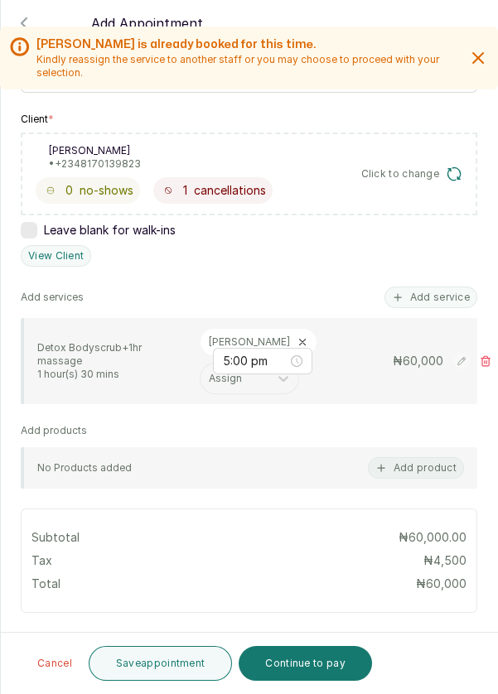
click at [182, 663] on button "Save appointment" at bounding box center [161, 663] width 144 height 35
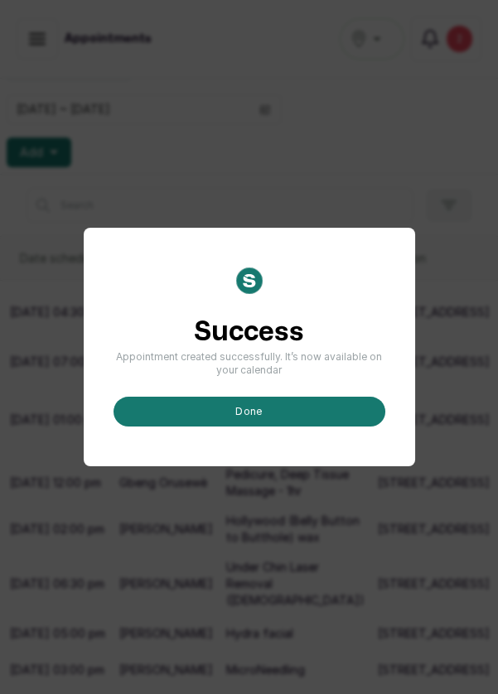
click at [265, 427] on button "done" at bounding box center [249, 412] width 272 height 30
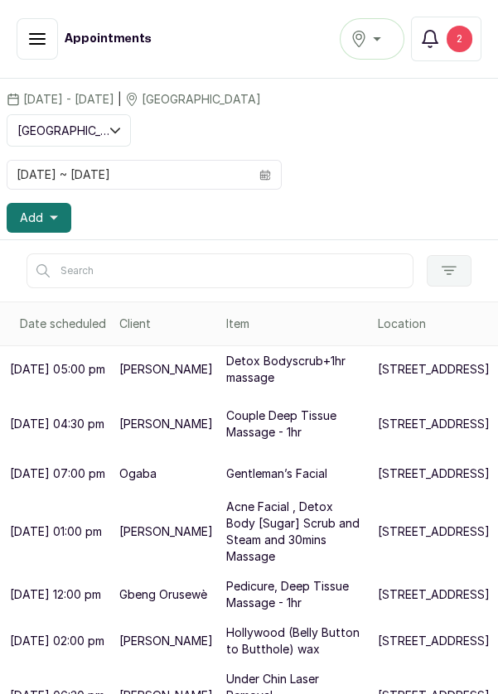
scroll to position [77, 0]
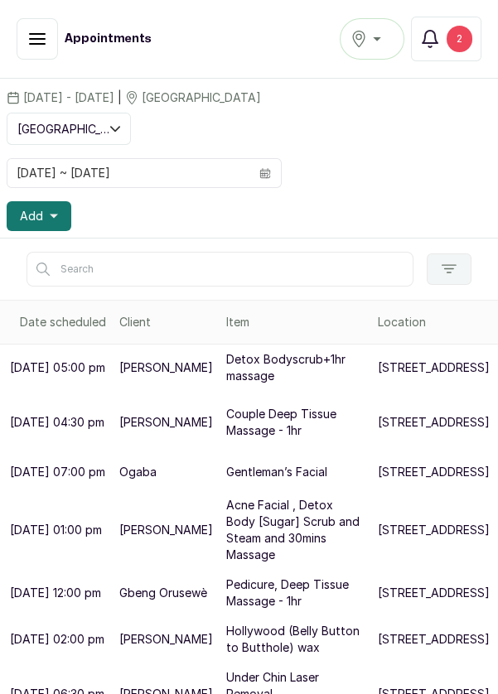
click at [465, 34] on div "2" at bounding box center [459, 39] width 26 height 27
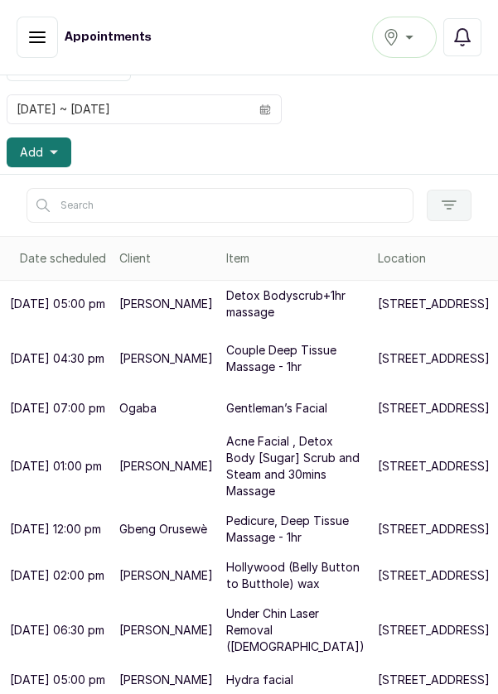
scroll to position [144, 0]
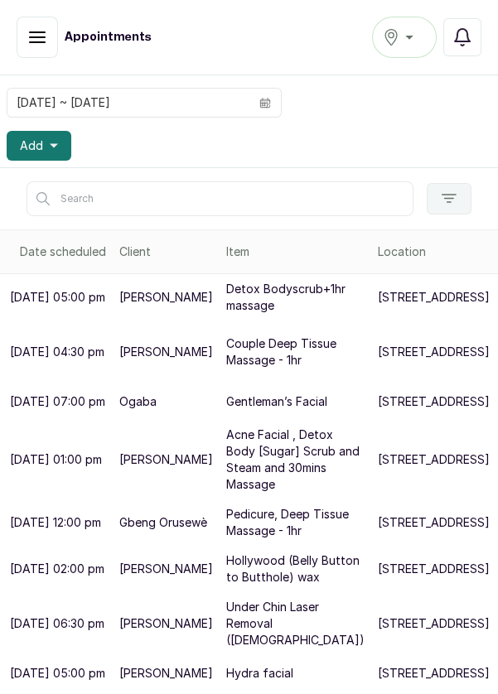
click at [58, 142] on button "Add" at bounding box center [39, 146] width 65 height 30
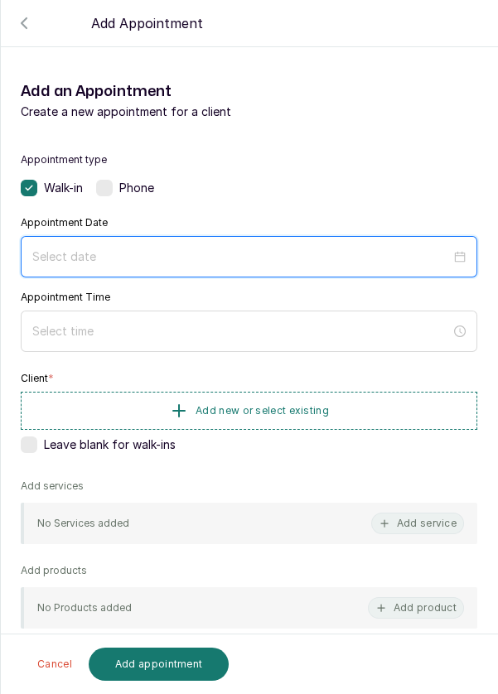
click at [173, 256] on input at bounding box center [241, 257] width 418 height 18
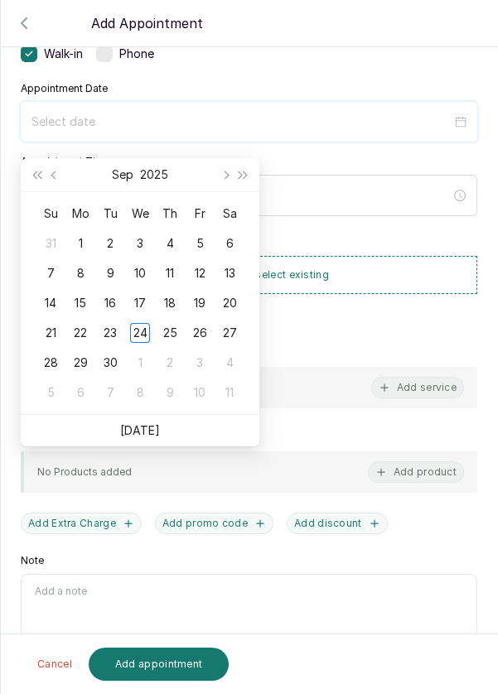
scroll to position [119, 0]
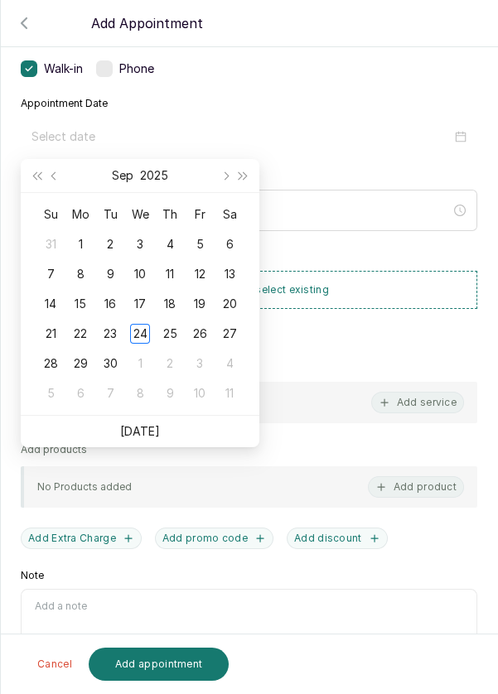
click at [172, 332] on div "25" at bounding box center [170, 334] width 20 height 20
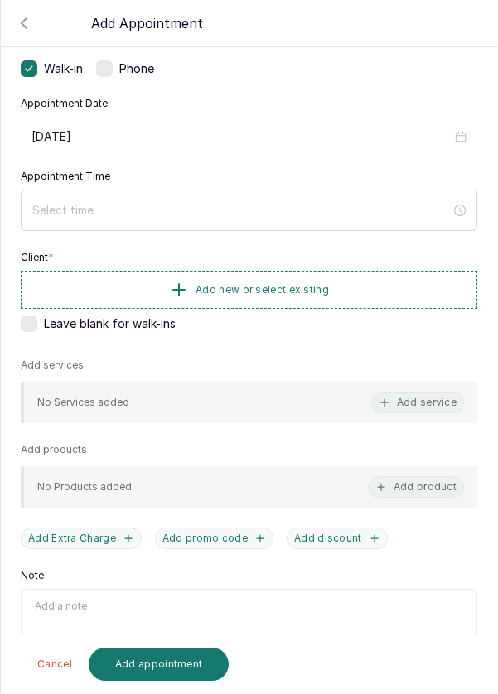
type input "2025/09/25"
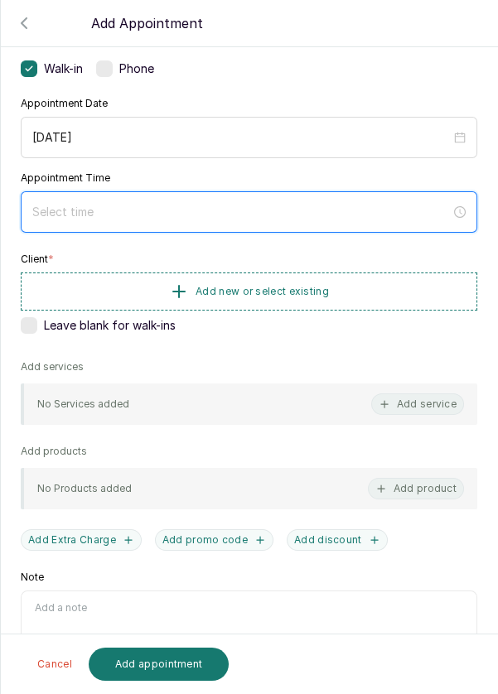
click at [167, 207] on input at bounding box center [241, 212] width 418 height 18
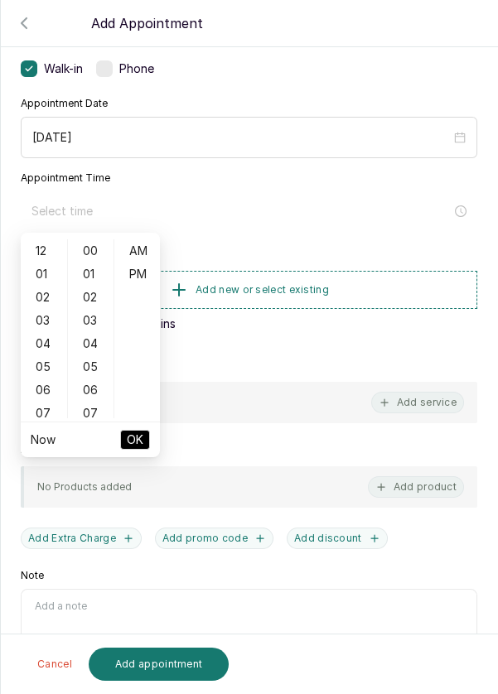
click at [39, 385] on div "06" at bounding box center [44, 389] width 40 height 23
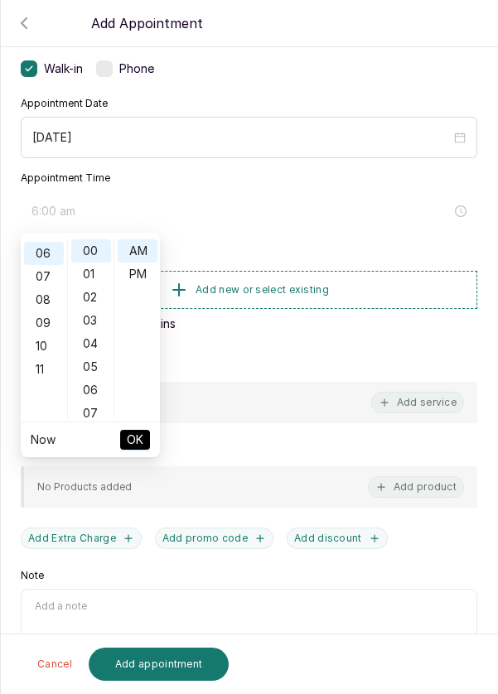
scroll to position [139, 0]
click at [145, 278] on div "PM" at bounding box center [138, 274] width 40 height 23
type input "6:00 pm"
click at [142, 444] on span "OK" at bounding box center [135, 439] width 17 height 31
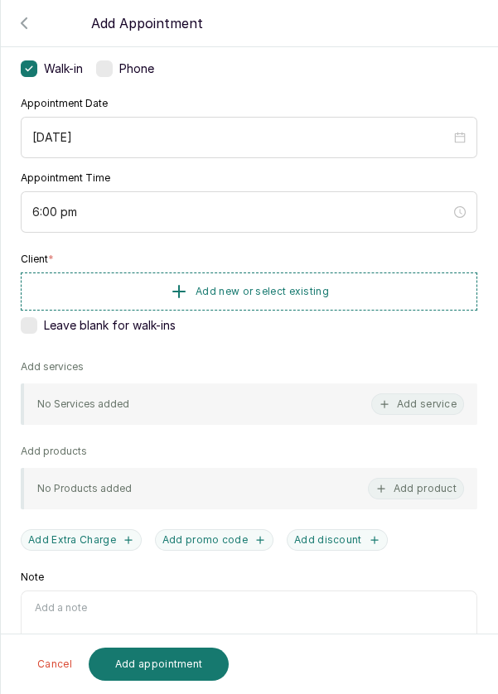
click at [354, 280] on button "Add new or select existing" at bounding box center [249, 291] width 456 height 38
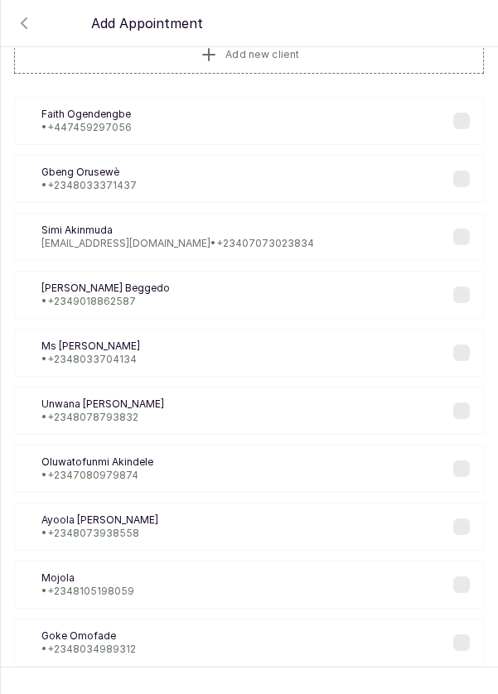
scroll to position [54, 0]
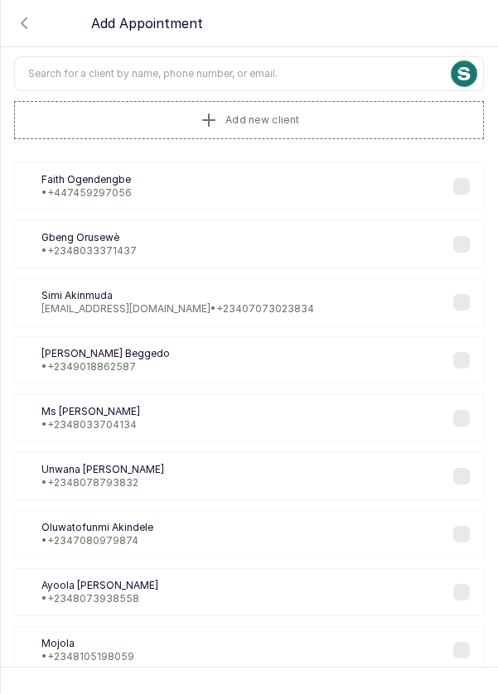
click at [282, 72] on input "text" at bounding box center [249, 73] width 470 height 35
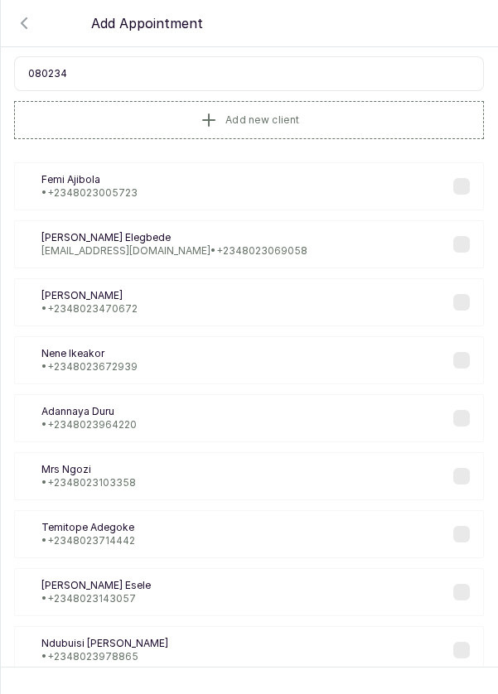
type input "0802345"
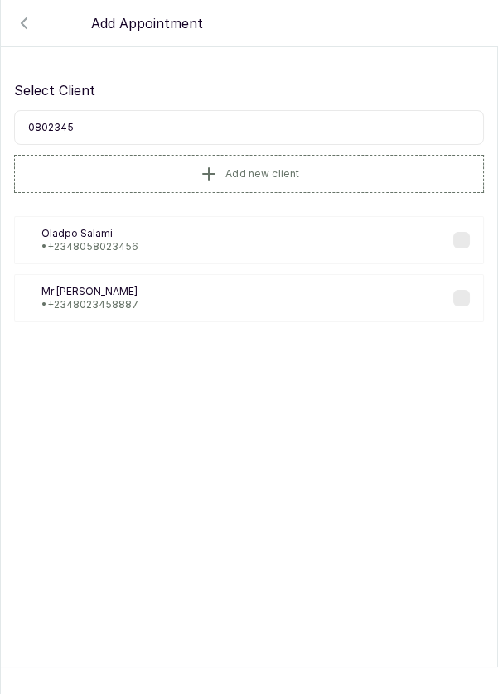
scroll to position [0, 0]
click at [117, 295] on p "Mr Toye" at bounding box center [89, 291] width 97 height 13
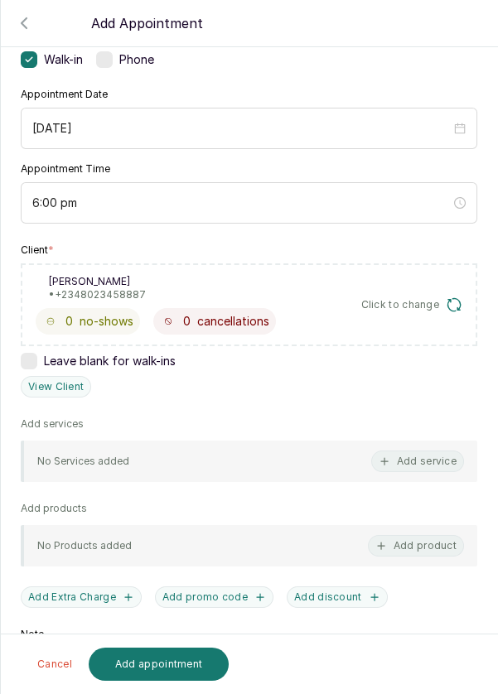
scroll to position [129, 0]
click at [435, 454] on button "Add service" at bounding box center [417, 461] width 93 height 22
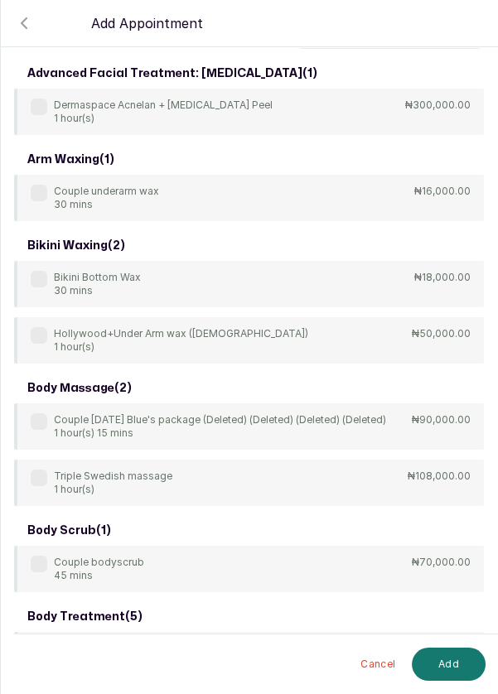
scroll to position [22, 0]
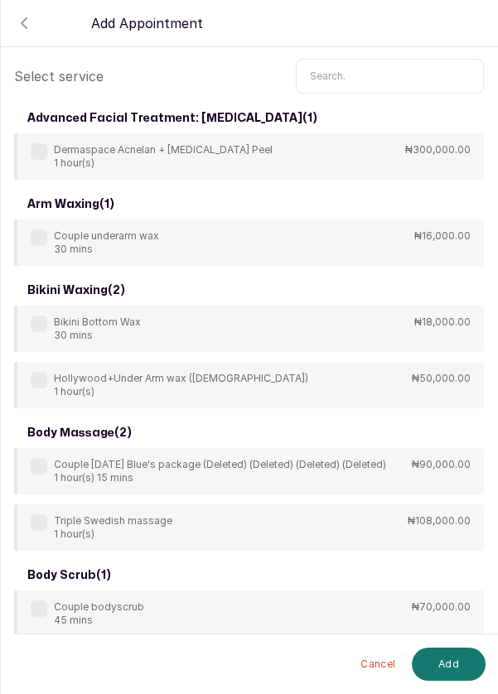
click at [364, 70] on input "text" at bounding box center [390, 76] width 188 height 35
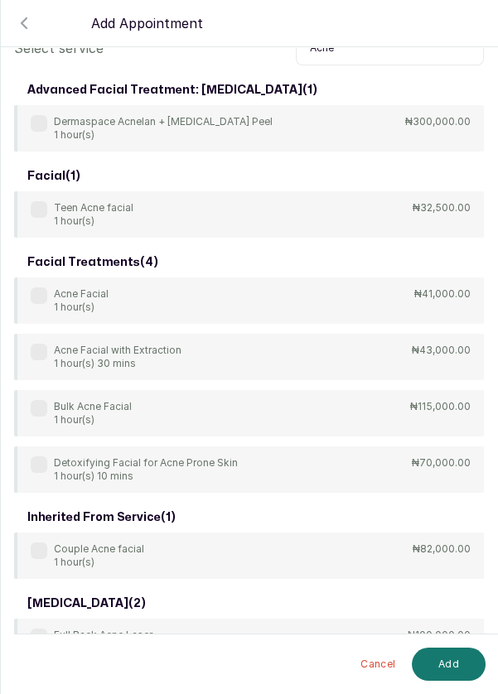
scroll to position [76, 0]
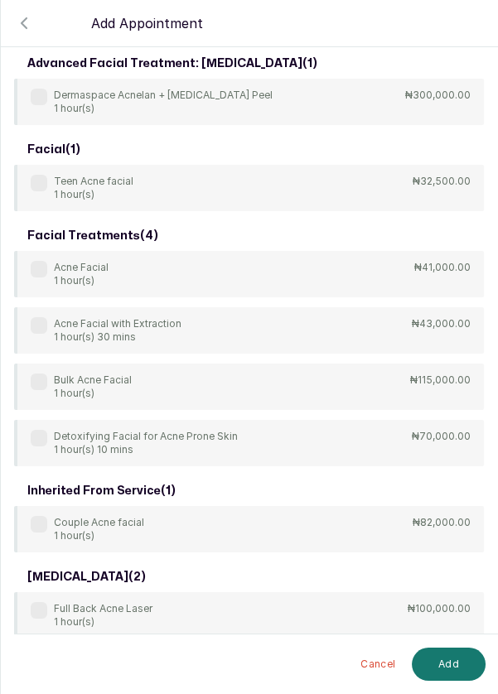
type input "Acne"
click at [37, 320] on label at bounding box center [39, 325] width 17 height 17
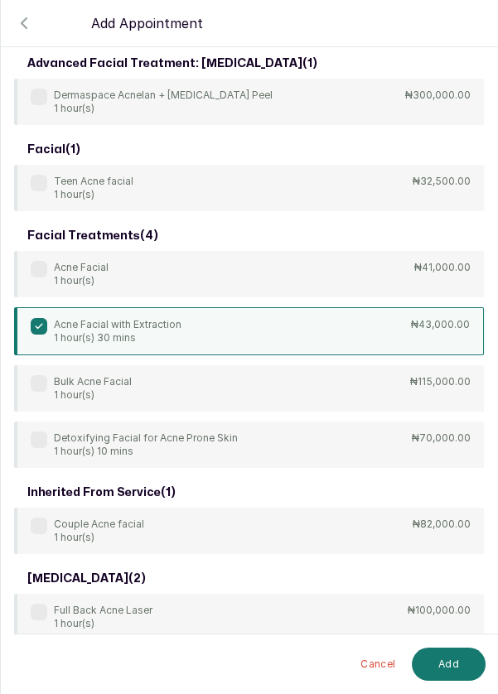
click at [458, 666] on button "Add" at bounding box center [449, 664] width 74 height 33
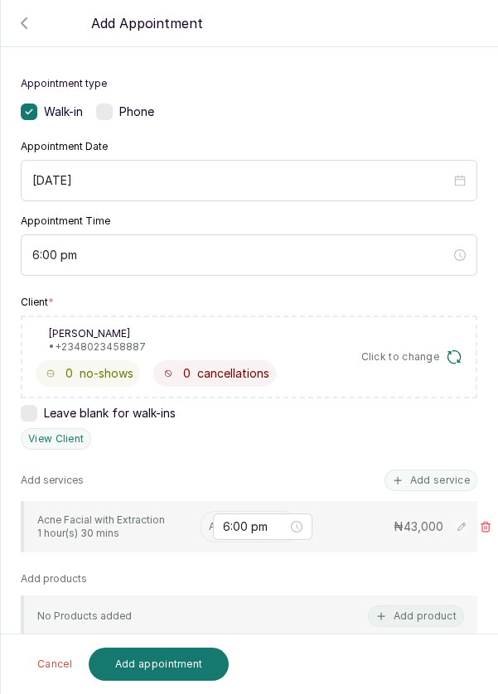
click at [209, 522] on input "text" at bounding box center [210, 527] width 2 height 12
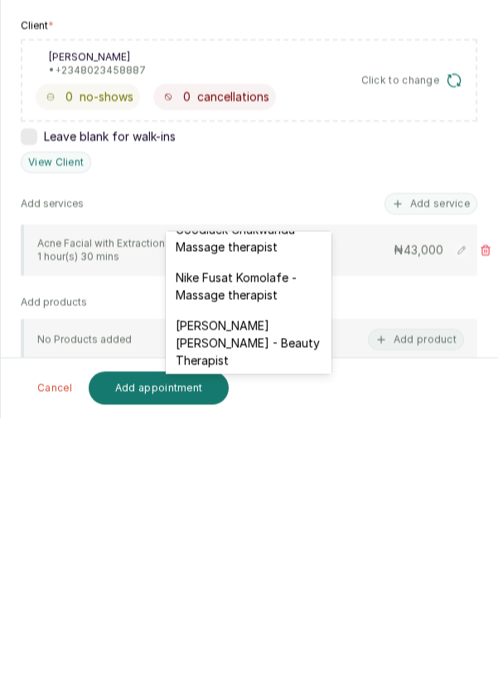
scroll to position [789, 0]
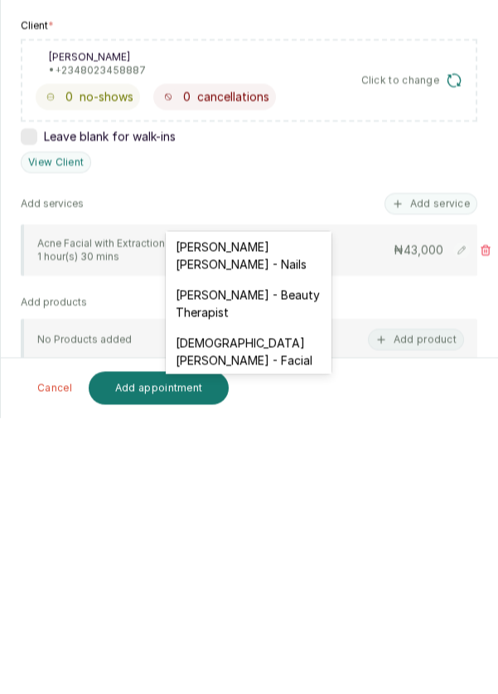
click at [294, 604] on div "Christiana Aluku - Facial" at bounding box center [249, 628] width 166 height 48
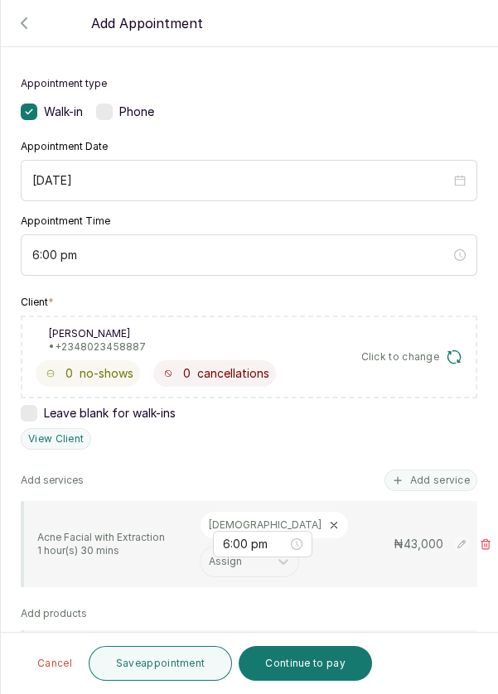
click at [182, 663] on button "Save appointment" at bounding box center [161, 663] width 144 height 35
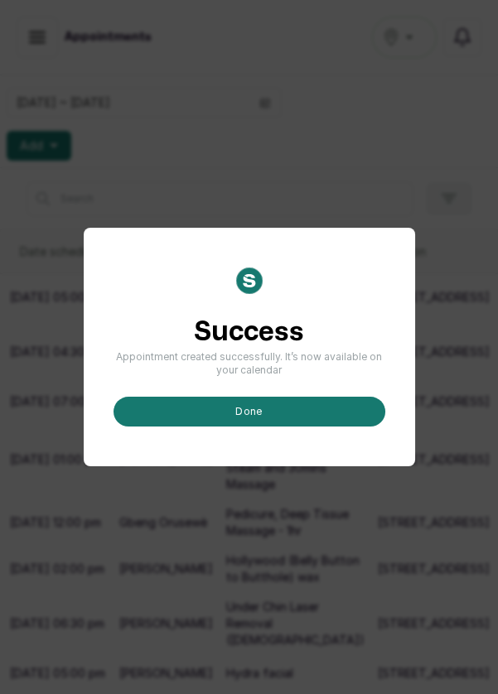
click at [253, 427] on button "done" at bounding box center [249, 412] width 272 height 30
